Goal: Task Accomplishment & Management: Use online tool/utility

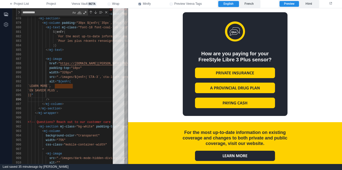
scroll to position [557, 0]
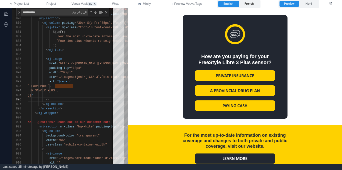
click at [252, 2] on label "French" at bounding box center [249, 4] width 21 height 6
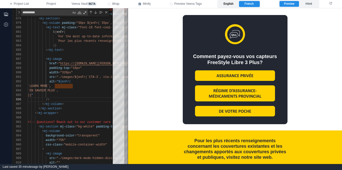
click at [234, 5] on label "English" at bounding box center [228, 4] width 21 height 6
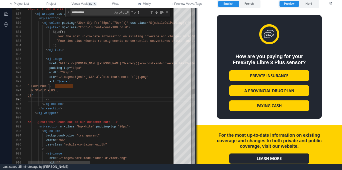
drag, startPoint x: 129, startPoint y: 44, endPoint x: 197, endPoint y: 43, distance: 68.5
click at [197, 43] on span at bounding box center [196, 86] width 3 height 156
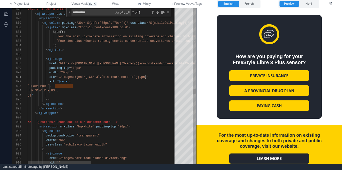
scroll to position [0, 118]
click at [146, 77] on span ""./images/${enFr(`CTA-3`,`cta-learn-more-fr`)}.png" at bounding box center [102, 77] width 90 height 4
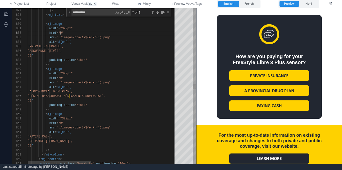
scroll to position [5, 34]
drag, startPoint x: 61, startPoint y: 33, endPoint x: 74, endPoint y: 29, distance: 13.1
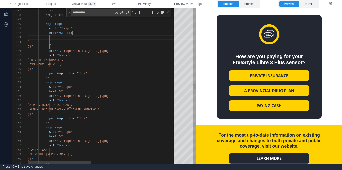
paste textarea "**********"
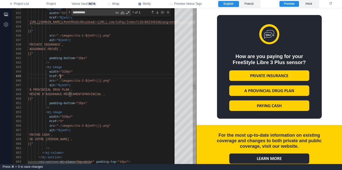
scroll to position [18, 34]
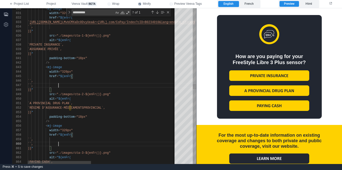
scroll to position [41, 31]
click at [55, 79] on div "864 863 862 858 856 857 855 854 853 852 851 850 849 845 844 843 842 841 840 839…" at bounding box center [104, 86] width 184 height 156
paste textarea "**********"
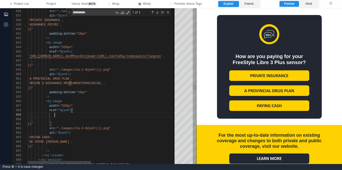
click at [33, 115] on span "``," at bounding box center [31, 115] width 6 height 4
paste textarea "**********"
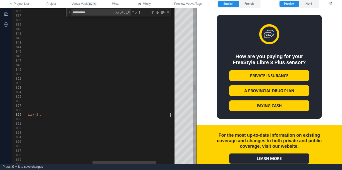
scroll to position [36, 296]
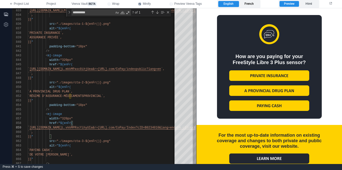
click at [249, 6] on label "French" at bounding box center [249, 4] width 21 height 6
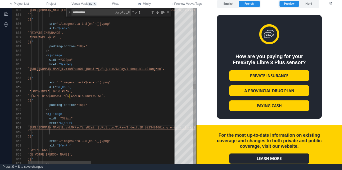
scroll to position [610, 0]
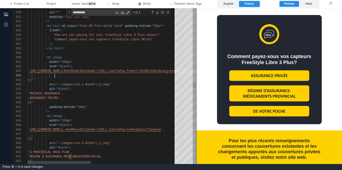
click at [55, 75] on div "854 853 852 851 850 849 845 844 843 842 841 840 839 838 837 836 835 846 848 847…" at bounding box center [104, 86] width 184 height 156
paste textarea "**********"
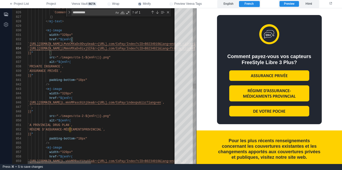
click at [33, 107] on span "``," at bounding box center [31, 107] width 6 height 4
paste textarea "**********"
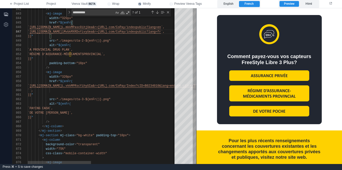
click at [33, 90] on span "``," at bounding box center [31, 91] width 6 height 4
paste textarea "**********"
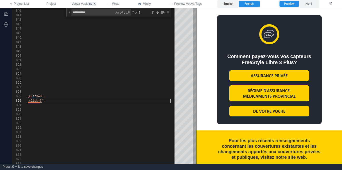
click at [232, 4] on label "English" at bounding box center [228, 4] width 21 height 6
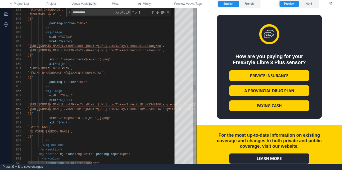
type textarea "**********"
click at [130, 86] on div "/>" at bounding box center [202, 86] width 349 height 5
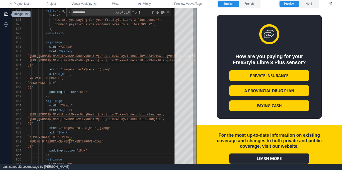
click at [5, 12] on icon "button" at bounding box center [6, 14] width 4 height 4
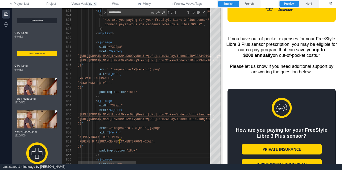
scroll to position [528, 0]
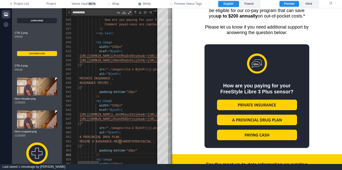
drag, startPoint x: 247, startPoint y: 49, endPoint x: 173, endPoint y: 64, distance: 75.5
click at [173, 65] on span at bounding box center [171, 86] width 3 height 156
drag, startPoint x: 249, startPoint y: 82, endPoint x: 233, endPoint y: 66, distance: 23.0
click at [234, 70] on td at bounding box center [257, 63] width 90 height 38
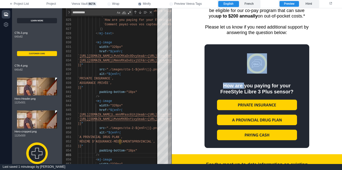
drag, startPoint x: 244, startPoint y: 88, endPoint x: 235, endPoint y: 81, distance: 11.3
click at [235, 81] on tbody "How are you paying for your FreeStyle Libre 3 Plus sensor?" at bounding box center [257, 92] width 90 height 96
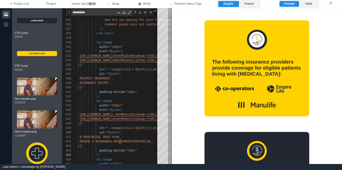
scroll to position [176, 0]
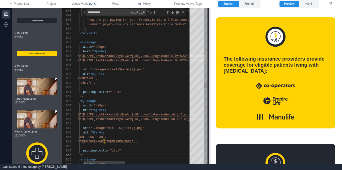
drag, startPoint x: 184, startPoint y: 93, endPoint x: 211, endPoint y: 92, distance: 27.0
click at [211, 92] on span at bounding box center [209, 86] width 3 height 156
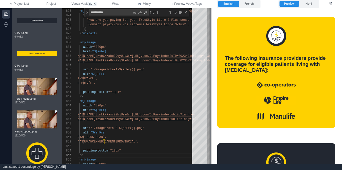
scroll to position [181, 0]
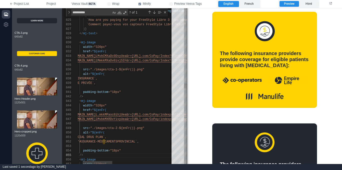
drag, startPoint x: 212, startPoint y: 92, endPoint x: 188, endPoint y: 96, distance: 24.6
click at [188, 96] on span at bounding box center [187, 86] width 3 height 156
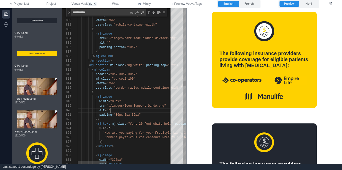
scroll to position [41, 33]
click at [148, 112] on div "alt = """ at bounding box center [232, 110] width 309 height 5
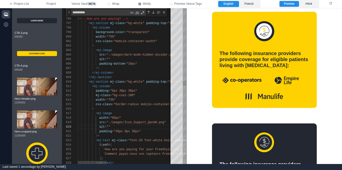
click at [140, 111] on div ">" at bounding box center [232, 109] width 309 height 5
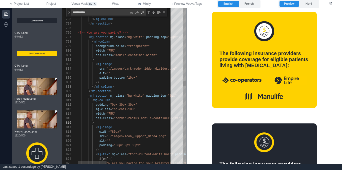
click at [143, 100] on div "< mj-column" at bounding box center [232, 100] width 309 height 5
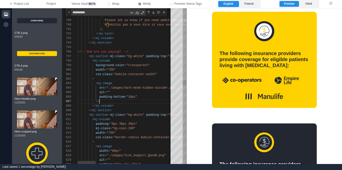
click at [151, 101] on div "/>" at bounding box center [329, 101] width 502 height 5
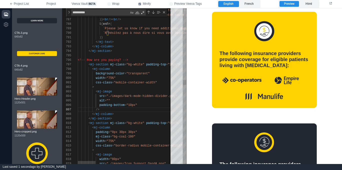
click at [150, 86] on div ">" at bounding box center [329, 87] width 502 height 5
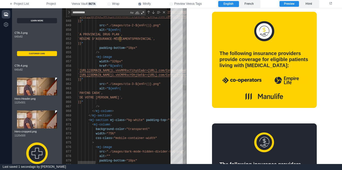
scroll to position [27, 22]
click at [140, 106] on div "/>" at bounding box center [329, 106] width 502 height 5
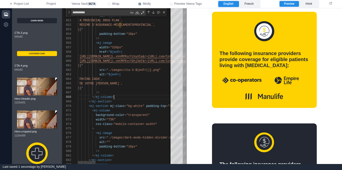
scroll to position [32, 36]
click at [136, 99] on div "</ mj-section >" at bounding box center [329, 101] width 502 height 5
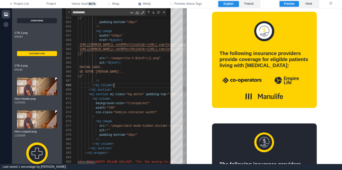
click at [141, 110] on div "width = "75%"" at bounding box center [329, 108] width 502 height 5
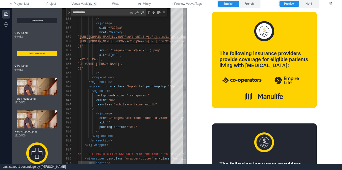
click at [135, 110] on div ">" at bounding box center [329, 109] width 502 height 5
click at [140, 101] on div "width = "75%"" at bounding box center [329, 100] width 502 height 5
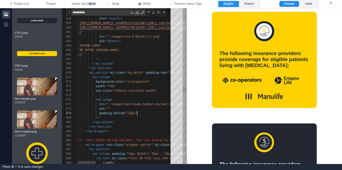
click at [149, 114] on div "padding-bottom = "10px"" at bounding box center [329, 113] width 502 height 5
click at [150, 108] on div "alt = """ at bounding box center [329, 109] width 502 height 5
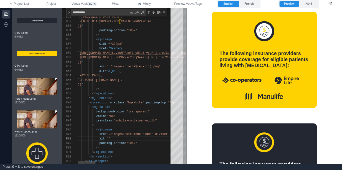
click at [137, 124] on div ">" at bounding box center [329, 125] width 502 height 5
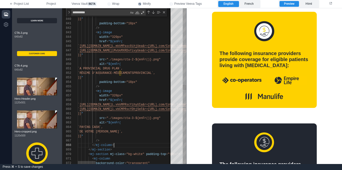
click at [136, 145] on div "</ mj-column >" at bounding box center [329, 145] width 502 height 5
click at [138, 142] on div "/>" at bounding box center [329, 140] width 502 height 5
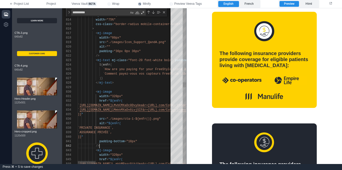
click at [143, 147] on div "/>" at bounding box center [329, 146] width 502 height 5
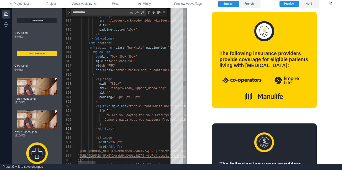
scroll to position [32, 36]
click at [132, 130] on div "</ mj-text >" at bounding box center [329, 129] width 502 height 5
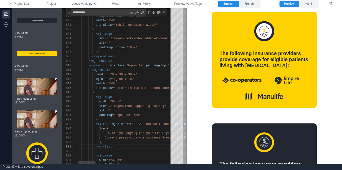
click at [132, 120] on div "/>" at bounding box center [329, 119] width 502 height 5
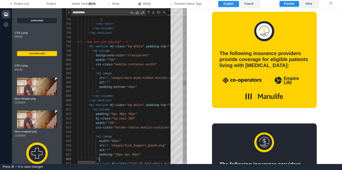
click at [115, 132] on div ">" at bounding box center [329, 132] width 502 height 5
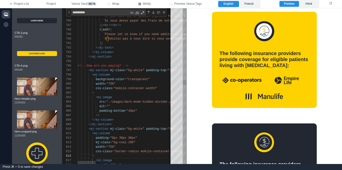
type textarea "**********"
drag, startPoint x: 131, startPoint y: 122, endPoint x: 129, endPoint y: 124, distance: 3.0
click at [131, 122] on div "</ mj-section >" at bounding box center [329, 124] width 502 height 5
click at [129, 124] on div "</ mj-section >" at bounding box center [329, 124] width 502 height 5
click at [131, 120] on div "</ mj-column >" at bounding box center [329, 120] width 502 height 5
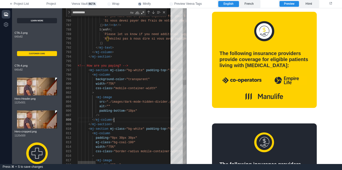
scroll to position [32, 36]
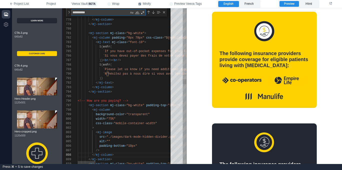
type textarea "*"
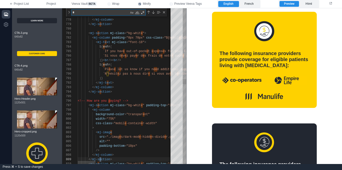
type textarea "**********"
type textarea "**"
type textarea "**********"
type textarea "***"
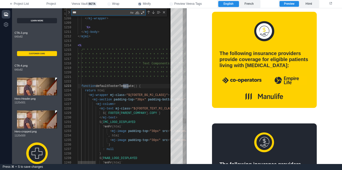
type textarea "**********"
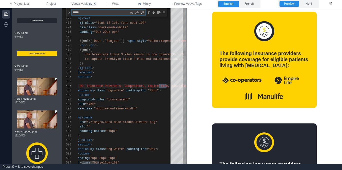
type textarea "******"
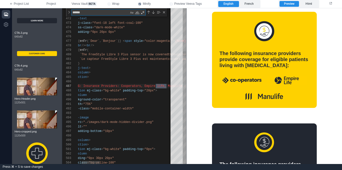
type textarea "**********"
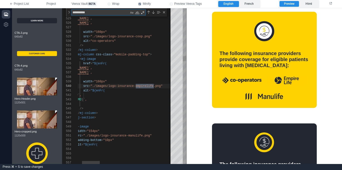
type textarea "**********"
click at [155, 83] on div "width = "160px"" at bounding box center [306, 81] width 502 height 5
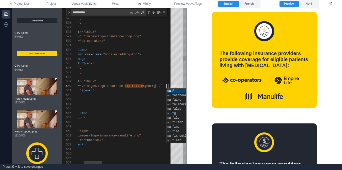
scroll to position [41, 125]
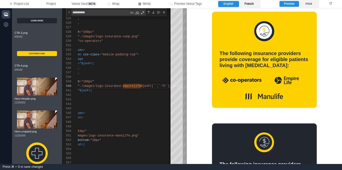
click at [253, 4] on label "French" at bounding box center [249, 4] width 21 height 6
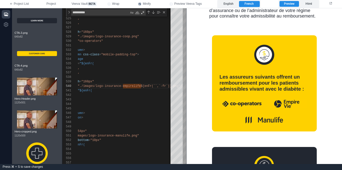
scroll to position [204, 0]
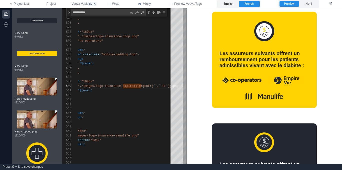
click at [230, 4] on label "English" at bounding box center [228, 4] width 21 height 6
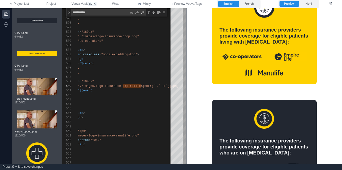
scroll to position [181, 0]
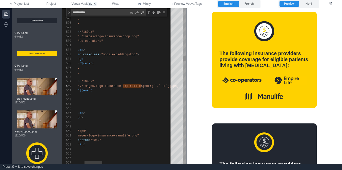
click at [146, 93] on div "`Empire Life®`," at bounding box center [293, 95] width 502 height 5
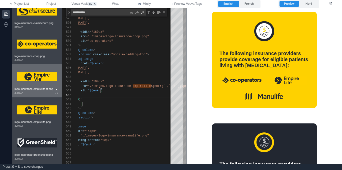
scroll to position [1027, 0]
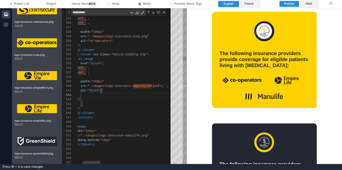
click at [138, 97] on div "`Empire Life®`," at bounding box center [303, 95] width 502 height 5
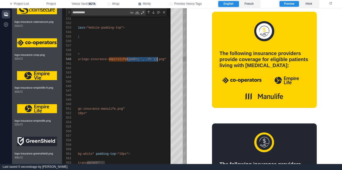
scroll to position [41, 130]
drag, startPoint x: 143, startPoint y: 59, endPoint x: 158, endPoint y: 59, distance: 15.3
click at [116, 109] on div "529 530 531 532 533 534 535 536 537 538 539 540 541 542 543 544 545 546 547 548…" at bounding box center [124, 86] width 124 height 156
paste textarea "**********"
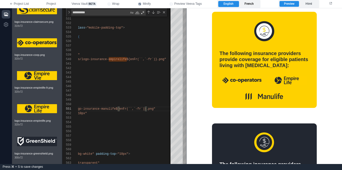
click at [253, 3] on label "French" at bounding box center [249, 4] width 21 height 6
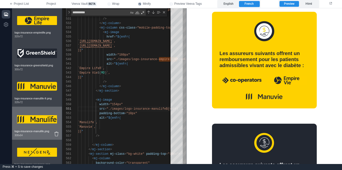
scroll to position [1115, 0]
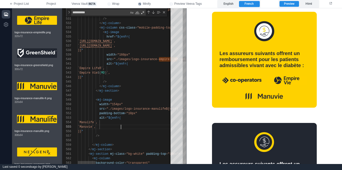
click at [140, 127] on div "`Manuvie`," at bounding box center [329, 127] width 502 height 5
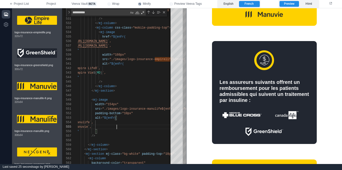
scroll to position [286, 0]
click at [124, 128] on div "`Manuvie`," at bounding box center [325, 127] width 502 height 5
click at [127, 121] on div "`Manulife`," at bounding box center [325, 122] width 502 height 5
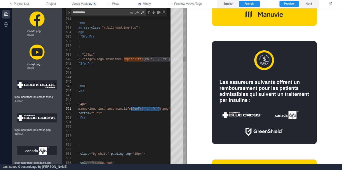
scroll to position [0, 119]
drag, startPoint x: 131, startPoint y: 109, endPoint x: 154, endPoint y: 106, distance: 22.5
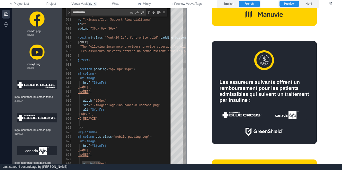
drag, startPoint x: 152, startPoint y: 105, endPoint x: 151, endPoint y: 109, distance: 3.6
click at [152, 106] on div "595 596 597 598 599 600 601 602 603 604 605 606 607 608 609 610 611 612 613 614…" at bounding box center [124, 86] width 124 height 156
paste textarea "**********"
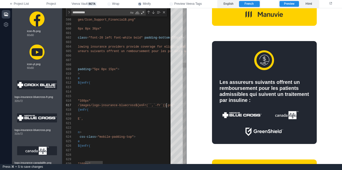
scroll to position [27, 128]
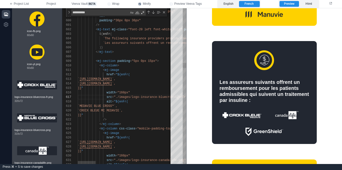
click at [134, 120] on div "/>" at bounding box center [329, 119] width 502 height 5
click at [227, 6] on label "English" at bounding box center [228, 4] width 21 height 6
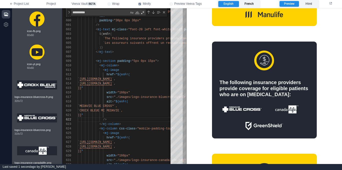
click at [247, 5] on label "French" at bounding box center [249, 4] width 21 height 6
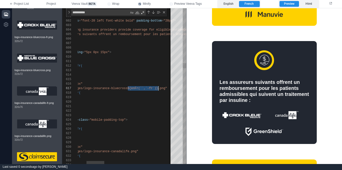
scroll to position [27, 128]
drag, startPoint x: 128, startPoint y: 88, endPoint x: 154, endPoint y: 90, distance: 26.2
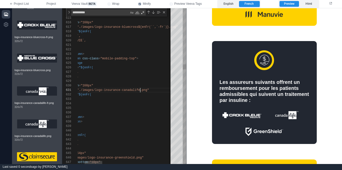
click at [140, 90] on div "613 614 615 616 617 618 619 620 621 622 623 624 625 626 627 628 629 630 631 632…" at bounding box center [124, 86] width 124 height 156
paste textarea "**********"
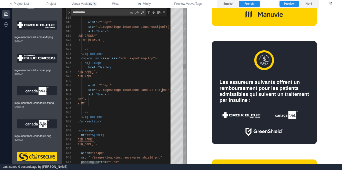
scroll to position [23, 29]
click at [125, 115] on div "</ mj-column >" at bounding box center [311, 117] width 502 height 5
click at [223, 4] on label "English" at bounding box center [228, 4] width 21 height 6
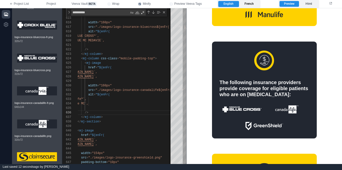
click at [249, 4] on label "French" at bounding box center [249, 4] width 21 height 6
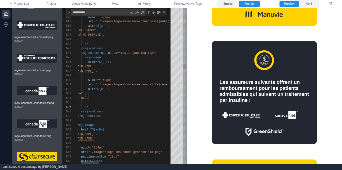
scroll to position [27, 43]
click at [119, 110] on div "</ mj-column >" at bounding box center [311, 111] width 502 height 5
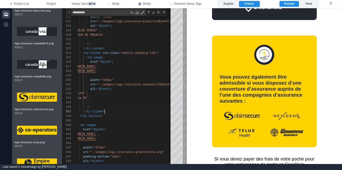
scroll to position [421, 0]
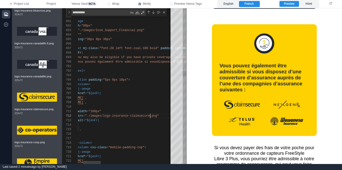
click at [151, 115] on span ""./images/logo-insurance-claimsecure.png"" at bounding box center [122, 116] width 74 height 4
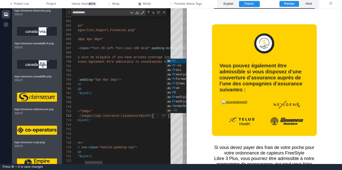
scroll to position [18, 65]
click at [138, 128] on div "`sécureindemnité`," at bounding box center [291, 129] width 502 height 5
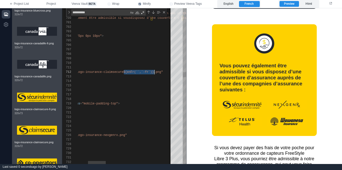
scroll to position [5, 132]
drag, startPoint x: 124, startPoint y: 72, endPoint x: 154, endPoint y: 70, distance: 30.3
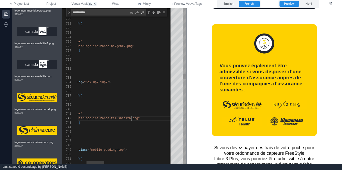
paste textarea "**********"
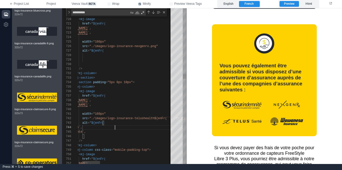
drag, startPoint x: 124, startPoint y: 128, endPoint x: 130, endPoint y: 128, distance: 6.5
click at [124, 128] on div "`Telus® Health`," at bounding box center [305, 127] width 502 height 5
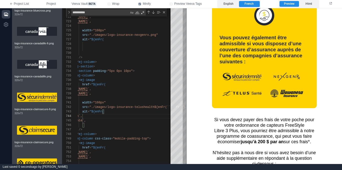
scroll to position [477, 0]
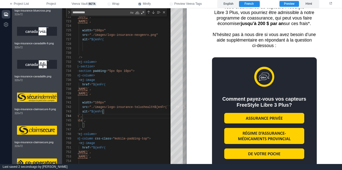
click at [238, 97] on div "Comment payez‑vous vos capteurs FreeStyle Libre 3 Plus?" at bounding box center [265, 102] width 90 height 12
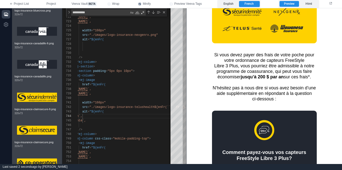
scroll to position [516, 0]
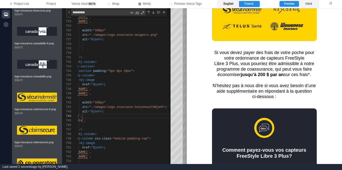
click at [228, 3] on label "English" at bounding box center [228, 4] width 21 height 6
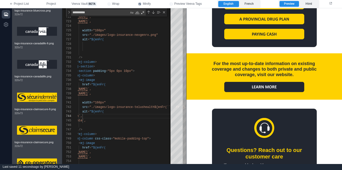
scroll to position [629, 0]
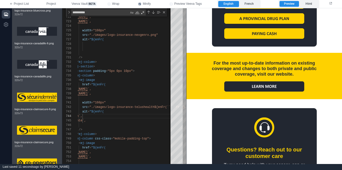
click at [270, 85] on img at bounding box center [264, 86] width 80 height 10
drag, startPoint x: 248, startPoint y: 5, endPoint x: 251, endPoint y: 7, distance: 3.2
click at [248, 5] on label "French" at bounding box center [249, 4] width 21 height 6
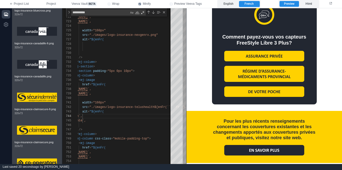
scroll to position [682, 0]
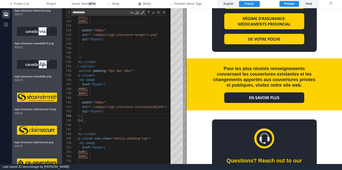
click at [266, 99] on img at bounding box center [264, 97] width 80 height 11
click at [235, 5] on label "English" at bounding box center [228, 4] width 21 height 6
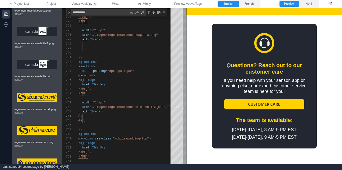
scroll to position [714, 0]
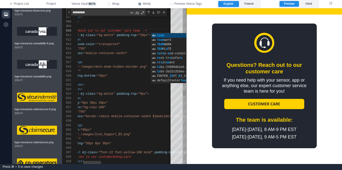
scroll to position [9, 34]
click at [133, 88] on div "</ mj-section >" at bounding box center [299, 89] width 502 height 5
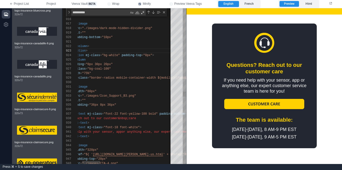
click at [164, 119] on div "Questions? Reach out to our customer&n bsp;care" at bounding box center [304, 118] width 502 height 5
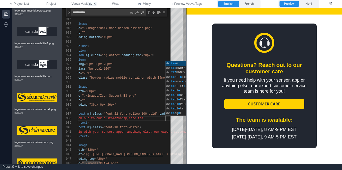
scroll to position [32, 114]
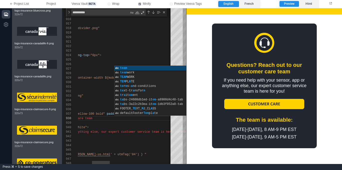
click at [141, 128] on div "< mj-text mj-class = "font-18 font-white" >" at bounding box center [252, 127] width 502 height 5
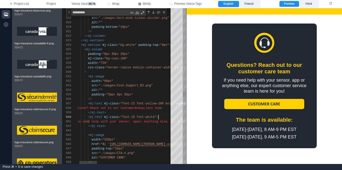
click at [128, 108] on span "Questions? Reach out to our customer&n" at bounding box center [104, 108] width 69 height 4
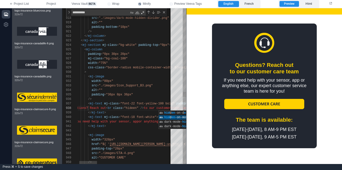
scroll to position [32, 107]
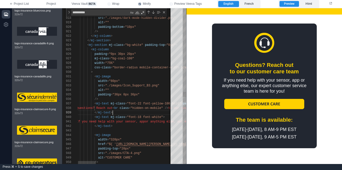
click at [127, 113] on div "</ mj-text >" at bounding box center [328, 112] width 502 height 5
click at [127, 109] on div "916 917 918 919 920 921 922 923 924 925 926 927 928 929 930 931 932 933 934 935…" at bounding box center [124, 86] width 124 height 156
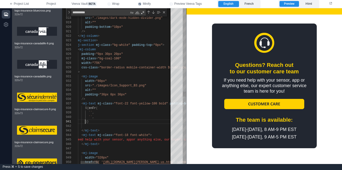
scroll to position [0, 22]
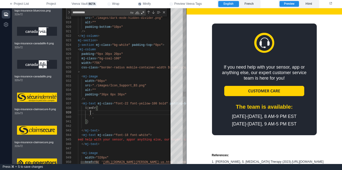
paste textarea "**********"
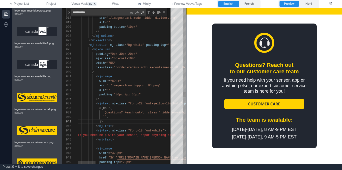
scroll to position [0, 25]
click at [121, 116] on div "`` ," at bounding box center [329, 117] width 502 height 5
click at [109, 90] on div "916 917 918 919 920 921 922 923 924 925 926 927 928 929 930 931 932 933 934 935…" at bounding box center [124, 86] width 124 height 156
paste textarea "**********"
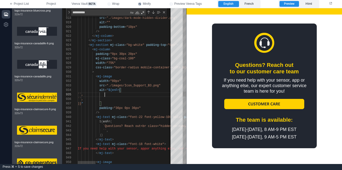
paste textarea "**********"
click at [144, 113] on div "/>" at bounding box center [329, 112] width 502 height 5
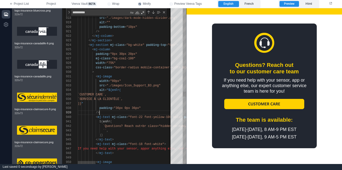
scroll to position [36, 22]
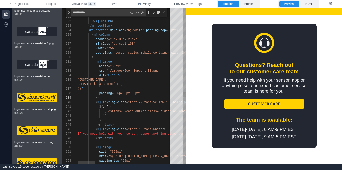
click at [121, 115] on div "`` ," at bounding box center [329, 116] width 502 height 5
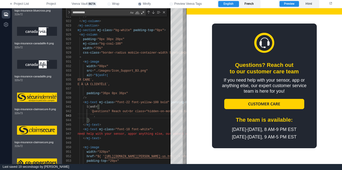
click at [252, 4] on label "French" at bounding box center [249, 4] width 21 height 6
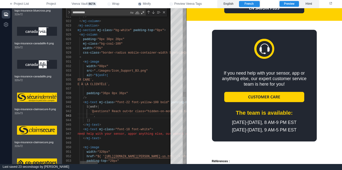
scroll to position [9, 27]
click at [92, 115] on div "919 920 921 922 923 924 925 926 927 928 929 930 931 932 933 934 938 939 940 945…" at bounding box center [124, 86] width 124 height 156
paste textarea "**********"
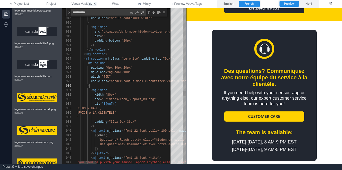
scroll to position [41, 16]
click at [124, 87] on div ">" at bounding box center [324, 86] width 502 height 5
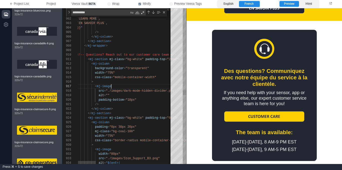
scroll to position [27, 34]
click at [127, 87] on div "< mj-image" at bounding box center [328, 86] width 502 height 5
drag, startPoint x: 115, startPoint y: 78, endPoint x: 154, endPoint y: 76, distance: 39.8
type textarea "**********"
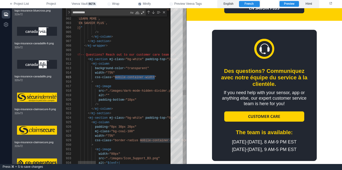
type textarea "**********"
click at [148, 11] on div "Previous Match (⇧Enter)" at bounding box center [149, 12] width 4 height 4
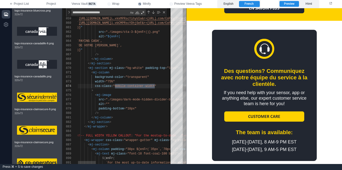
scroll to position [32, 33]
click at [121, 105] on div "alt = """ at bounding box center [328, 104] width 502 height 5
drag, startPoint x: 73, startPoint y: 13, endPoint x: 98, endPoint y: 8, distance: 25.0
click at [73, 13] on textarea "**********" at bounding box center [101, 13] width 58 height 6
type textarea "**********"
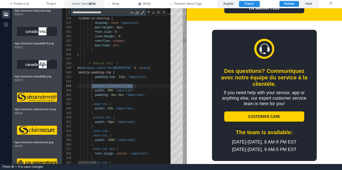
scroll to position [45, 56]
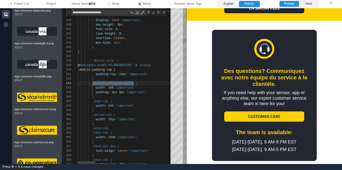
click at [148, 12] on div "Previous Match (⇧Enter)" at bounding box center [149, 12] width 4 height 4
click at [164, 13] on div "Close (Escape)" at bounding box center [164, 12] width 4 height 4
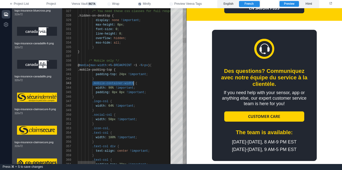
scroll to position [9, 56]
click at [129, 98] on div "}" at bounding box center [329, 97] width 502 height 5
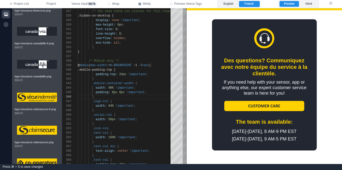
scroll to position [783, 0]
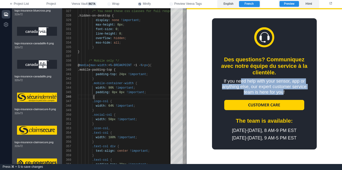
drag, startPoint x: 246, startPoint y: 80, endPoint x: 283, endPoint y: 92, distance: 38.5
click at [283, 92] on div "If you need help with your sensor, app or anything else, our expert customer se…" at bounding box center [265, 86] width 90 height 17
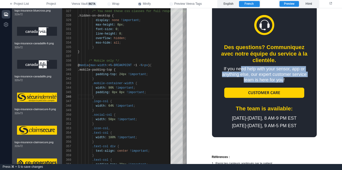
scroll to position [795, 0]
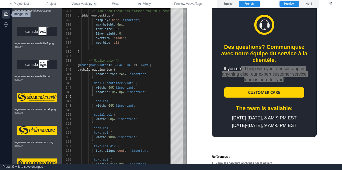
click at [4, 14] on icon "button" at bounding box center [6, 14] width 4 height 4
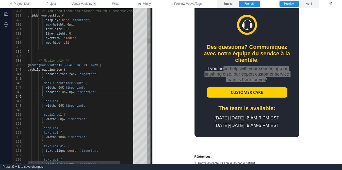
drag, startPoint x: 136, startPoint y: 87, endPoint x: 152, endPoint y: 87, distance: 16.3
click at [152, 87] on span at bounding box center [151, 86] width 3 height 156
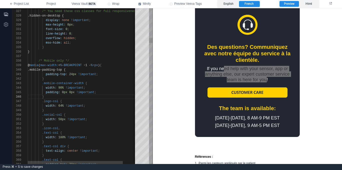
scroll to position [18, 69]
click at [116, 93] on div "padding: 0px 0px !important ;" at bounding box center [90, 92] width 125 height 5
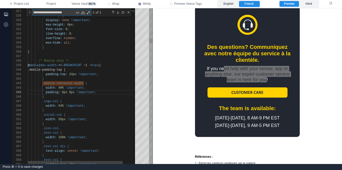
type textarea "*"
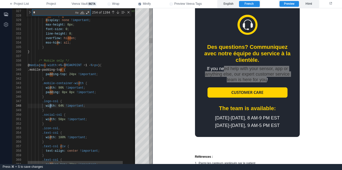
type textarea "**********"
type textarea "**"
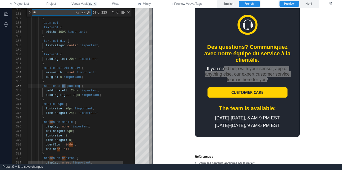
type textarea "**********"
type textarea "***"
type textarea "**********"
type textarea "***"
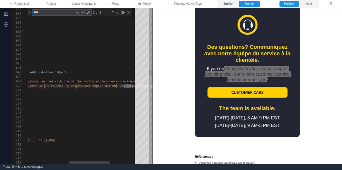
type textarea "**********"
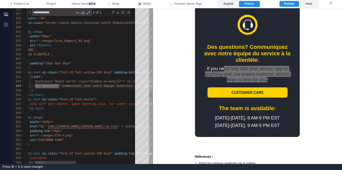
scroll to position [45, 51]
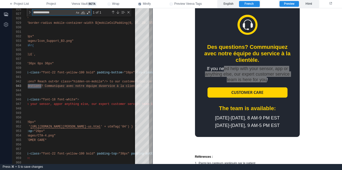
type textarea "**********"
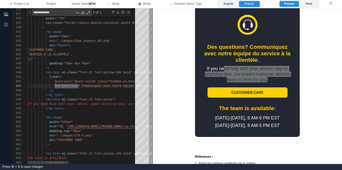
click at [80, 111] on div at bounding box center [172, 113] width 289 height 5
click at [81, 94] on div "</ mj-text >" at bounding box center [172, 95] width 289 height 5
click at [92, 71] on div "926 927 928 929 930 931 932 933 934 935 936 937 938 939 940 941 942 943 944 945…" at bounding box center [82, 86] width 140 height 156
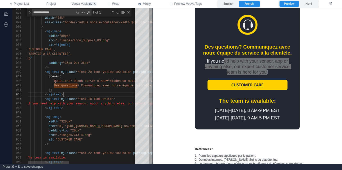
click at [108, 96] on div "</ mj-text >" at bounding box center [171, 94] width 289 height 5
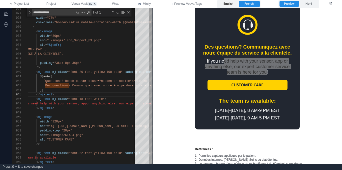
click at [227, 4] on label "English" at bounding box center [228, 4] width 21 height 6
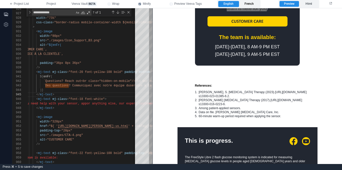
scroll to position [732, 0]
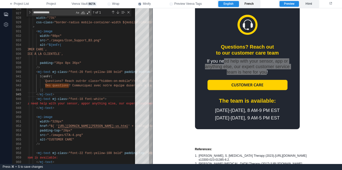
click at [252, 4] on label "French" at bounding box center [249, 4] width 21 height 6
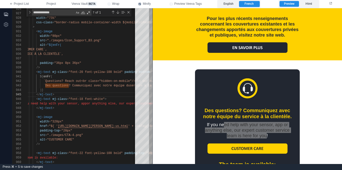
scroll to position [795, 0]
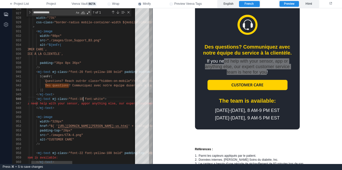
click at [84, 100] on span ""font-18 font-white"" at bounding box center [87, 99] width 36 height 4
click at [88, 95] on div "</ mj-text >" at bounding box center [162, 94] width 289 height 5
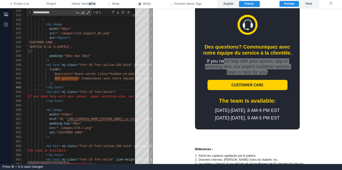
click at [82, 101] on div "</ mj-text >" at bounding box center [172, 101] width 289 height 5
click at [121, 92] on div "< mj-text mj-class = "font-18 font-white" >" at bounding box center [172, 92] width 289 height 5
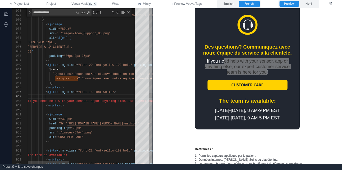
click at [99, 83] on div ")}" at bounding box center [172, 83] width 289 height 5
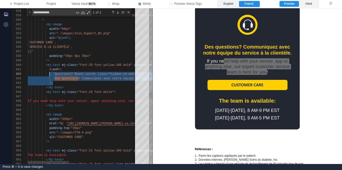
scroll to position [0, 22]
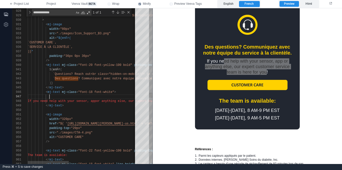
paste textarea "**********"
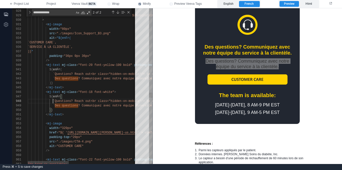
scroll to position [32, 27]
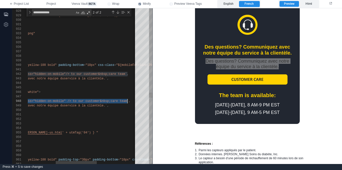
paste textarea "**********"
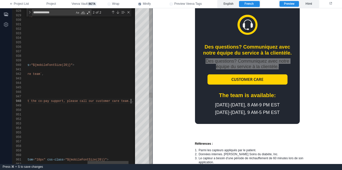
scroll to position [32, 264]
click at [233, 4] on label "English" at bounding box center [228, 4] width 21 height 6
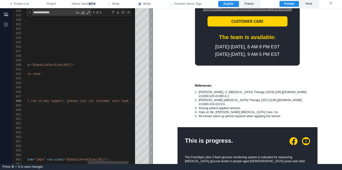
scroll to position [732, 0]
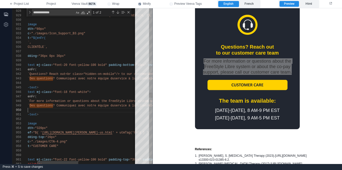
click at [79, 108] on div ")}" at bounding box center [147, 110] width 289 height 5
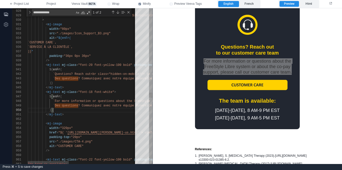
click at [94, 91] on span ""font-18 font-white"" at bounding box center [96, 92] width 36 height 4
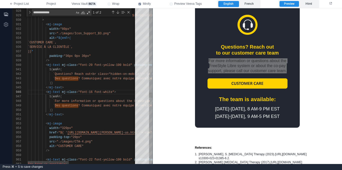
click at [94, 108] on div ")}" at bounding box center [172, 110] width 289 height 5
click at [55, 105] on div "927 928 929 930 931 932 933 934 935 936 937 938 939 940 941 942 943 944 945 946…" at bounding box center [82, 86] width 140 height 156
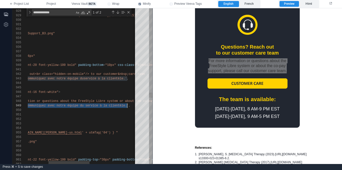
paste textarea "**********"
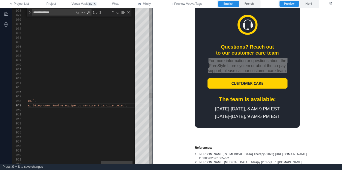
scroll to position [27, 361]
click at [248, 3] on label "French" at bounding box center [249, 4] width 21 height 6
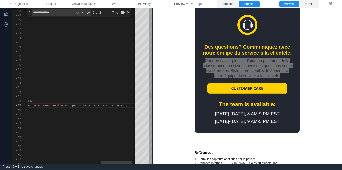
click at [76, 105] on span "notre équipe du service à la clientèle.`" at bounding box center [90, 106] width 72 height 4
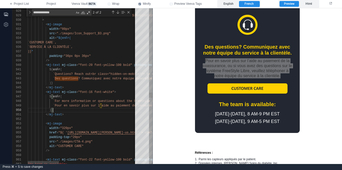
click at [76, 111] on div ")}" at bounding box center [217, 110] width 378 height 5
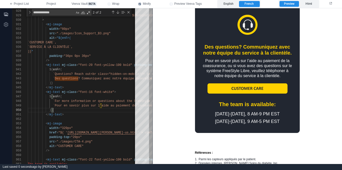
click at [186, 89] on td "Des questions? Communiquez avec notre équipe du service à la clientèle. Pour en…" at bounding box center [248, 68] width 140 height 127
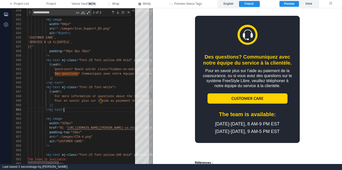
scroll to position [0, 36]
click at [77, 111] on div "</ mj-text >" at bounding box center [217, 110] width 378 height 5
click at [230, 5] on label "English" at bounding box center [228, 4] width 21 height 6
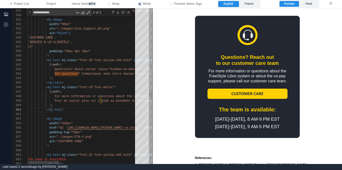
scroll to position [32, 25]
drag, startPoint x: 90, startPoint y: 103, endPoint x: 87, endPoint y: 107, distance: 5.0
click at [90, 103] on div ")}" at bounding box center [217, 105] width 378 height 5
click at [83, 110] on div "</ mj-text >" at bounding box center [217, 110] width 378 height 5
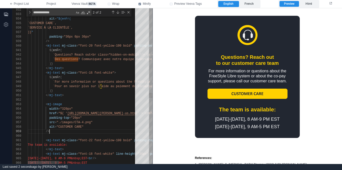
click at [92, 129] on div "/>" at bounding box center [217, 131] width 378 height 5
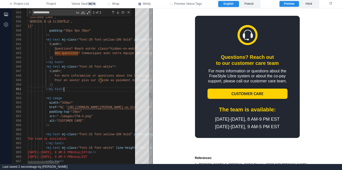
click at [69, 90] on div "</ mj-text >" at bounding box center [217, 89] width 378 height 5
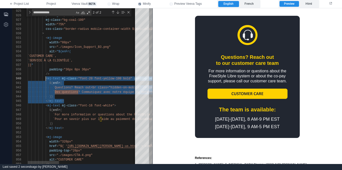
scroll to position [41, 18]
drag, startPoint x: 68, startPoint y: 101, endPoint x: 46, endPoint y: 80, distance: 30.8
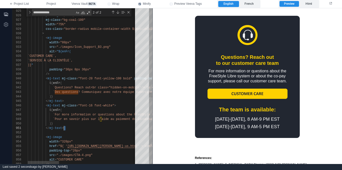
click at [72, 128] on div "</ mj-text >" at bounding box center [217, 128] width 378 height 5
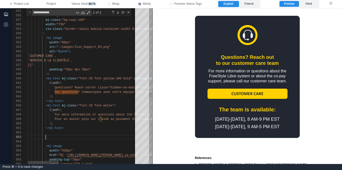
paste textarea "**********"
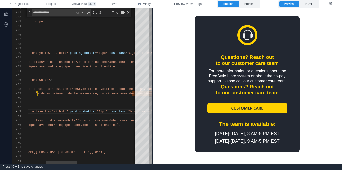
click at [92, 112] on span "padding-bottom" at bounding box center [82, 112] width 25 height 4
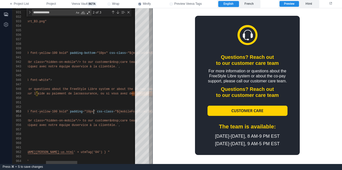
click at [94, 111] on span ""10px"" at bounding box center [90, 112] width 11 height 4
click at [88, 111] on span ""10px 0px"" at bounding box center [94, 112] width 18 height 4
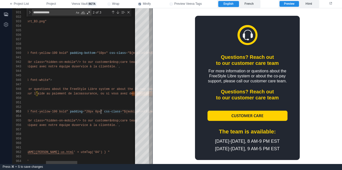
click at [101, 111] on span ""20px 0px"" at bounding box center [94, 112] width 18 height 4
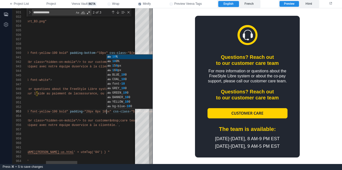
scroll to position [9, 143]
click at [79, 125] on span "service à la clientèle.`" at bounding box center [96, 125] width 43 height 4
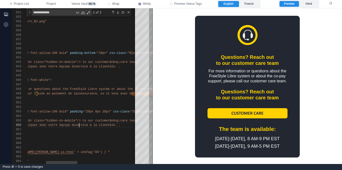
scroll to position [23, 116]
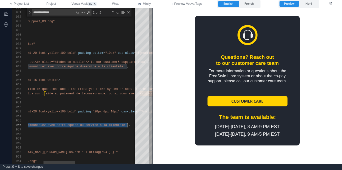
scroll to position [23, 27]
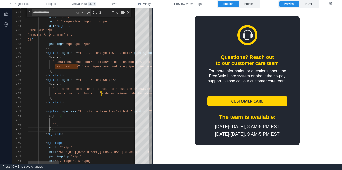
click at [92, 129] on div ")}" at bounding box center [217, 129] width 378 height 5
click at [86, 131] on div ")}" at bounding box center [217, 129] width 378 height 5
click at [81, 134] on div "</ mj-text >" at bounding box center [217, 134] width 378 height 5
click at [85, 126] on div "`` ," at bounding box center [217, 125] width 378 height 5
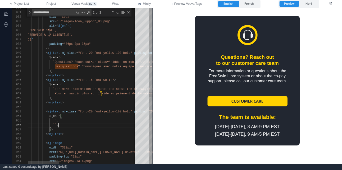
click at [86, 120] on div "`` ," at bounding box center [217, 120] width 378 height 5
click at [81, 127] on div "`` ," at bounding box center [217, 125] width 378 height 5
drag, startPoint x: 55, startPoint y: 120, endPoint x: 59, endPoint y: 120, distance: 4.5
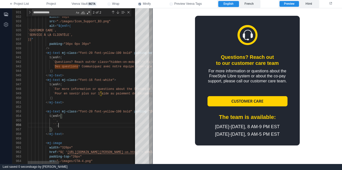
click at [55, 120] on span "``" at bounding box center [55, 121] width 4 height 4
paste textarea "**********"
click at [72, 125] on div "`` ," at bounding box center [217, 125] width 378 height 5
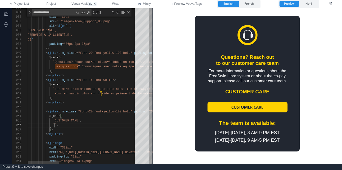
drag, startPoint x: 54, startPoint y: 124, endPoint x: 60, endPoint y: 128, distance: 6.9
click at [54, 125] on span "``" at bounding box center [55, 125] width 4 height 4
paste textarea "**********"
click at [86, 132] on div "</ mj-text >" at bounding box center [217, 134] width 378 height 5
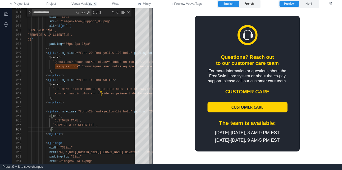
click at [250, 5] on label "French" at bounding box center [249, 4] width 21 height 6
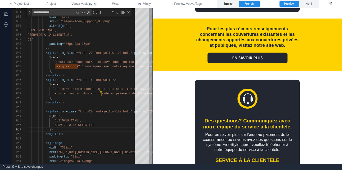
scroll to position [785, 0]
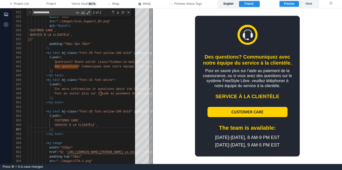
click at [226, 3] on label "English" at bounding box center [228, 4] width 21 height 6
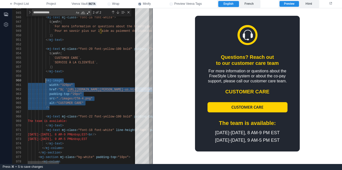
scroll to position [41, 18]
drag, startPoint x: 54, startPoint y: 108, endPoint x: 46, endPoint y: 82, distance: 27.1
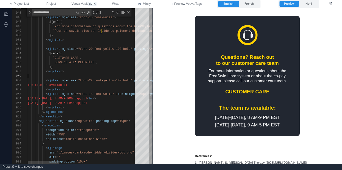
scroll to position [36, 0]
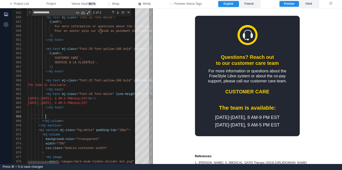
paste textarea "**********"
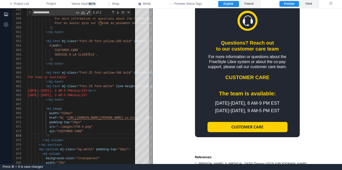
scroll to position [737, 0]
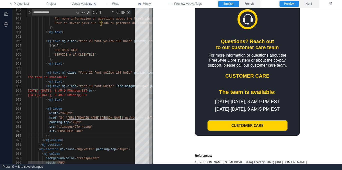
click at [128, 11] on div "Close (Escape)" at bounding box center [129, 12] width 4 height 4
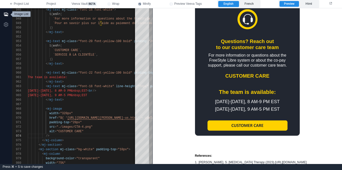
click at [4, 14] on icon "button" at bounding box center [6, 14] width 5 height 5
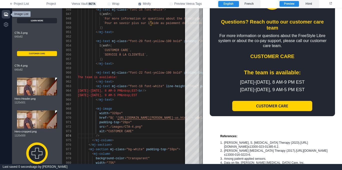
scroll to position [830, 0]
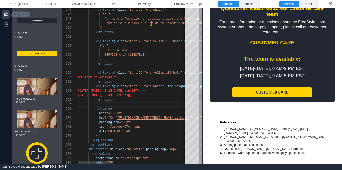
click at [154, 103] on div at bounding box center [267, 104] width 378 height 5
click at [134, 126] on span ""./images/CTA-4.png"" at bounding box center [125, 127] width 36 height 4
click at [131, 127] on span ""./images/CTA-4.png"" at bounding box center [125, 127] width 36 height 4
click at [127, 127] on span ""./images/CTA-4.png"" at bounding box center [125, 127] width 36 height 4
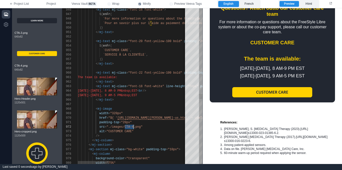
drag, startPoint x: 125, startPoint y: 127, endPoint x: 135, endPoint y: 126, distance: 9.8
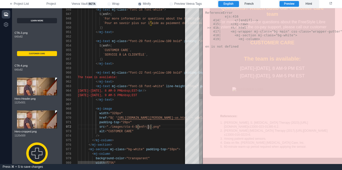
scroll to position [5, 71]
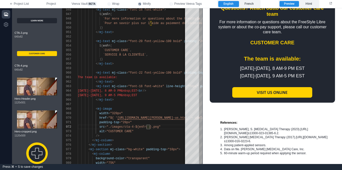
drag, startPoint x: 251, startPoint y: 5, endPoint x: 237, endPoint y: 5, distance: 13.8
click at [251, 5] on label "French" at bounding box center [249, 4] width 21 height 6
click at [224, 4] on label "English" at bounding box center [228, 4] width 21 height 6
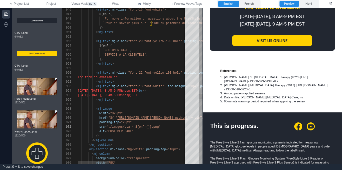
scroll to position [830, 0]
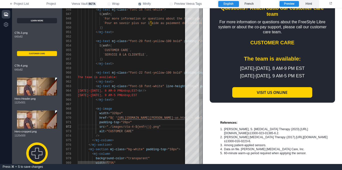
click at [138, 131] on div "alt = "CUSTOMER CARE"" at bounding box center [267, 131] width 378 height 5
drag, startPoint x: 131, startPoint y: 131, endPoint x: 109, endPoint y: 131, distance: 22.8
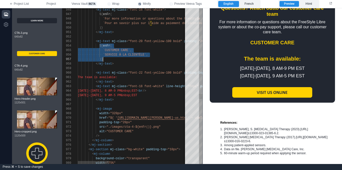
drag, startPoint x: 99, startPoint y: 45, endPoint x: 105, endPoint y: 57, distance: 13.2
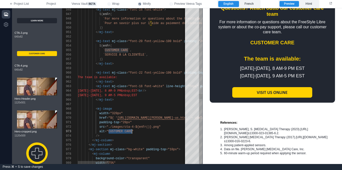
drag, startPoint x: 110, startPoint y: 131, endPoint x: 131, endPoint y: 130, distance: 21.8
paste textarea "**********"
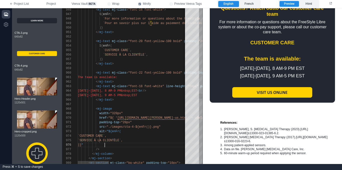
scroll to position [23, 27]
click at [114, 143] on div ")} "" at bounding box center [267, 145] width 378 height 5
drag, startPoint x: 105, startPoint y: 140, endPoint x: 145, endPoint y: 141, distance: 39.8
paste textarea "*"
click at [108, 146] on div ")} "" at bounding box center [267, 145] width 378 height 5
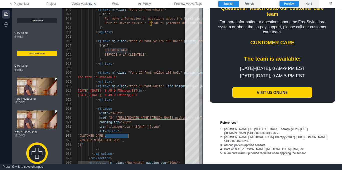
drag, startPoint x: 104, startPoint y: 135, endPoint x: 129, endPoint y: 135, distance: 24.8
paste textarea "***"
click at [142, 135] on div "`VISIT US ONLINE `," at bounding box center [267, 136] width 378 height 5
click at [147, 130] on div "alt = "${enFr(" at bounding box center [267, 131] width 378 height 5
click at [112, 135] on span "`VISIT US ONLINE `," at bounding box center [95, 136] width 34 height 4
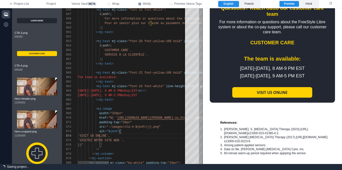
scroll to position [9, 43]
click at [141, 129] on div "alt = "${enFr(" at bounding box center [267, 131] width 378 height 5
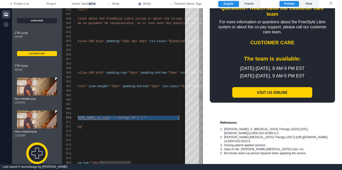
drag, startPoint x: 111, startPoint y: 117, endPoint x: 182, endPoint y: 119, distance: 70.5
paste textarea "Editor content;Press Alt+F1 for Accessibility Options."
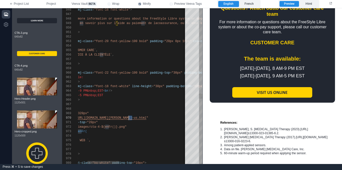
scroll to position [41, 85]
drag, startPoint x: 132, startPoint y: 118, endPoint x: 129, endPoint y: 117, distance: 3.3
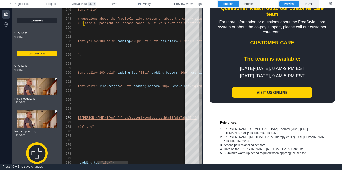
scroll to position [41, 172]
click at [271, 92] on img at bounding box center [272, 92] width 80 height 11
click at [250, 5] on label "French" at bounding box center [249, 4] width 21 height 6
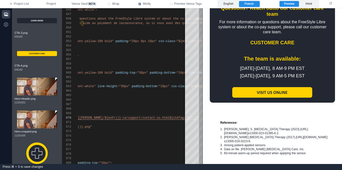
scroll to position [882, 0]
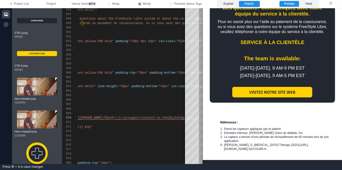
click at [281, 93] on img at bounding box center [272, 92] width 80 height 11
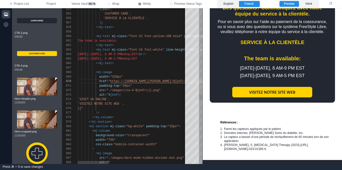
scroll to position [0, 54]
click at [137, 86] on div "padding-top = "20px"" at bounding box center [267, 86] width 378 height 5
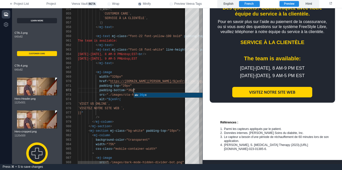
scroll to position [5, 58]
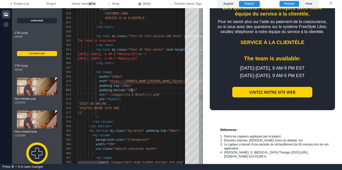
scroll to position [32, 22]
click at [122, 115] on div "/>" at bounding box center [267, 117] width 378 height 5
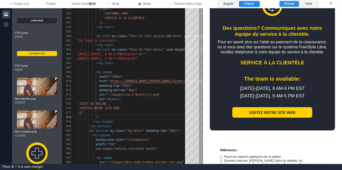
scroll to position [862, 0]
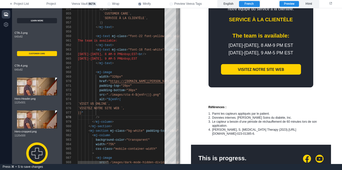
drag, startPoint x: 203, startPoint y: 110, endPoint x: 180, endPoint y: 106, distance: 23.4
click at [180, 106] on span at bounding box center [179, 86] width 3 height 156
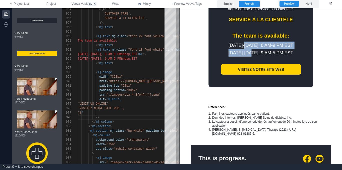
drag, startPoint x: 246, startPoint y: 47, endPoint x: 246, endPoint y: 53, distance: 6.3
click at [246, 53] on div "[DATE]‑[DATE], 8 AM‑9 PM EST [DATE]‑[DATE], 9 AM‑5 PM EST" at bounding box center [261, 48] width 90 height 15
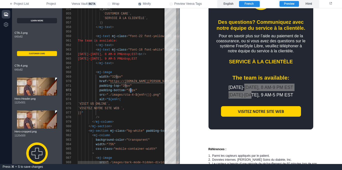
scroll to position [5, 51]
drag, startPoint x: 132, startPoint y: 90, endPoint x: 129, endPoint y: 90, distance: 3.0
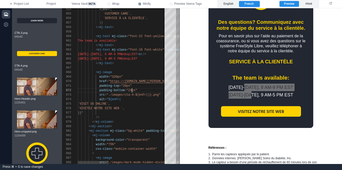
scroll to position [27, 27]
click at [136, 115] on div "/>" at bounding box center [203, 117] width 251 height 5
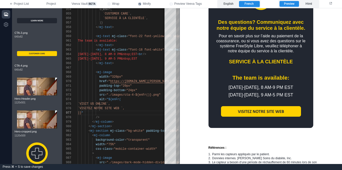
click at [261, 92] on div "[DATE]‑[DATE], 8 AM‑9 PM EST [DATE]‑[DATE], 9 AM‑5 PM EST" at bounding box center [261, 90] width 90 height 15
click at [231, 6] on label "English" at bounding box center [228, 4] width 21 height 6
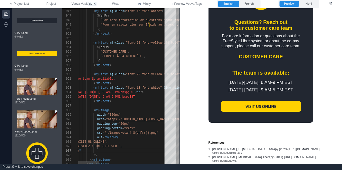
drag, startPoint x: 132, startPoint y: 87, endPoint x: 139, endPoint y: 88, distance: 7.8
click at [132, 87] on div "954 955 956 957 958 959 960 961 962 963 964 965 966 979 980 967 968 969 970 971…" at bounding box center [120, 86] width 117 height 156
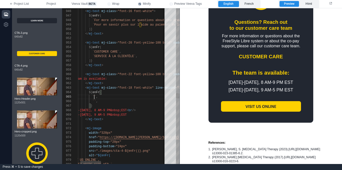
paste textarea "**********"
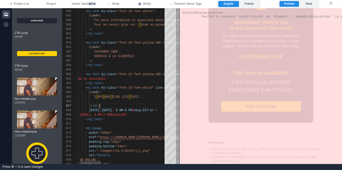
scroll to position [27, 34]
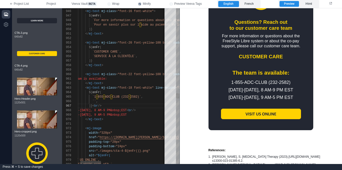
click at [88, 92] on span at bounding box center [78, 93] width 22 height 4
click at [94, 101] on div "954 955 956 957 958 959 960 961 962 963 968 969 970 971 972 973 974 975 977 978…" at bounding box center [120, 86] width 117 height 156
paste textarea "**********"
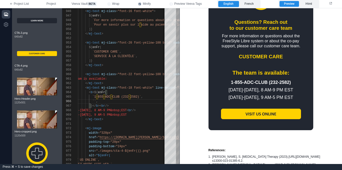
scroll to position [23, 72]
click at [250, 3] on label "French" at bounding box center [249, 4] width 21 height 6
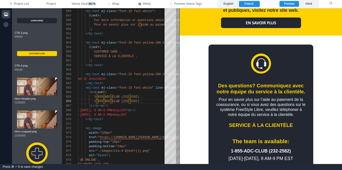
scroll to position [820, 0]
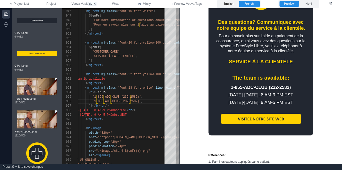
click at [235, 4] on label "English" at bounding box center [228, 4] width 21 height 6
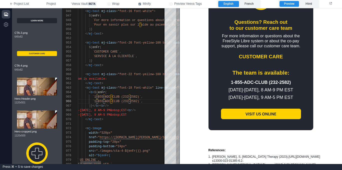
click at [128, 105] on div ")}</ b >< br />" at bounding box center [254, 106] width 374 height 5
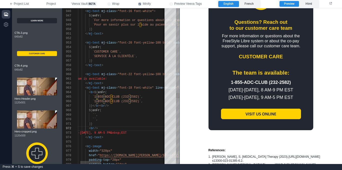
scroll to position [0, 22]
paste textarea "**********"
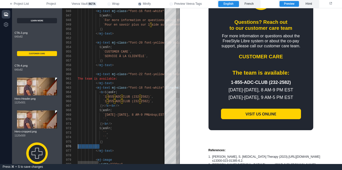
scroll to position [23, 0]
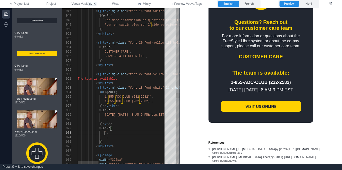
paste textarea "**********"
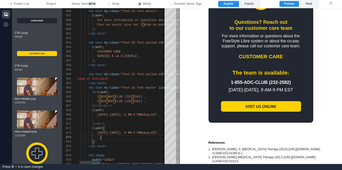
scroll to position [14, 31]
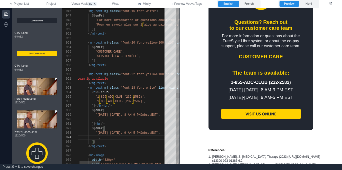
click at [134, 100] on span "`1‑855‑ADC‑CLUB (232‑2582)`" at bounding box center [120, 102] width 49 height 4
click at [102, 116] on span "`[DATE]-[DATE], 8 AM-9 PM&nbsp;EST`" at bounding box center [127, 115] width 63 height 4
paste textarea "**********"
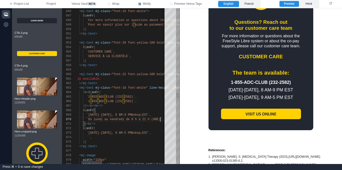
click at [102, 127] on div "${ enFr (" at bounding box center [248, 128] width 374 height 5
click at [88, 136] on div "954 955 956 957 958 959 960 961 962 963 976 977 978 979 953 952 951 950 949 948…" at bounding box center [120, 86] width 117 height 156
paste textarea "**********"
click at [105, 141] on div ")}" at bounding box center [248, 142] width 374 height 5
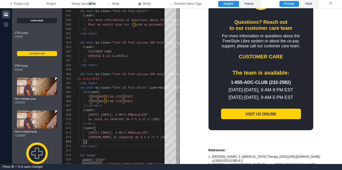
scroll to position [18, 25]
click at [114, 142] on div ")}" at bounding box center [248, 142] width 374 height 5
click at [251, 4] on label "French" at bounding box center [249, 4] width 21 height 6
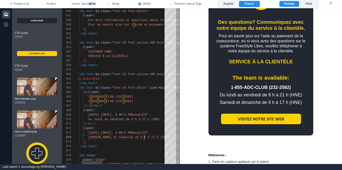
scroll to position [14, 83]
drag, startPoint x: 144, startPoint y: 137, endPoint x: 138, endPoint y: 143, distance: 8.5
click at [144, 137] on div "954 955 956 957 958 959 960 961 962 963 976 977 978 979 953 952 951 950 949 948…" at bounding box center [120, 86] width 117 height 156
drag, startPoint x: 143, startPoint y: 119, endPoint x: 142, endPoint y: 122, distance: 3.4
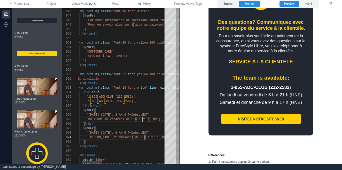
click at [143, 119] on span "`Du lundi au vendredi de 8 h à 21 h (HNE)`" at bounding box center [125, 120] width 76 height 4
click at [136, 138] on span "`[PERSON_NAME] et dimanche de 9 h à 17 h (HNE)`" at bounding box center [129, 138] width 85 height 4
click at [136, 118] on span "`Du lundi au vendredi de 8 h à 21 h (HNE)`" at bounding box center [125, 120] width 76 height 4
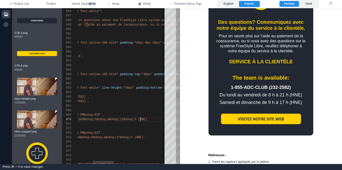
scroll to position [41, 127]
click at [140, 118] on span "8&nbsp;h&nbsp;à&nbsp;21&nbsp;h (HNE)`" at bounding box center [115, 120] width 67 height 4
drag, startPoint x: 137, startPoint y: 137, endPoint x: 157, endPoint y: 133, distance: 20.7
click at [137, 137] on span "9&nbsp;h&nbsp;à&nbsp;17&nbsp;h (HNE)`" at bounding box center [112, 138] width 67 height 4
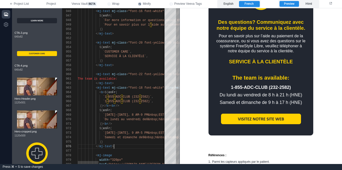
drag, startPoint x: 130, startPoint y: 147, endPoint x: 134, endPoint y: 146, distance: 4.4
click at [130, 147] on div "</ mj-text >" at bounding box center [265, 146] width 374 height 5
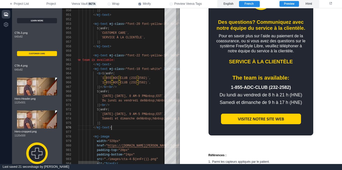
click at [96, 59] on span "The team is available:" at bounding box center [95, 60] width 40 height 4
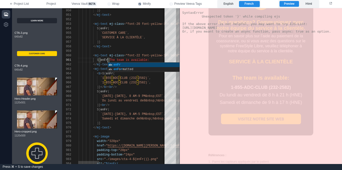
scroll to position [0, 34]
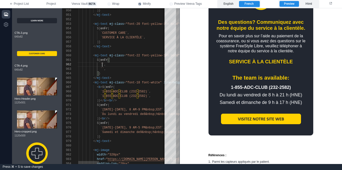
paste textarea "**********"
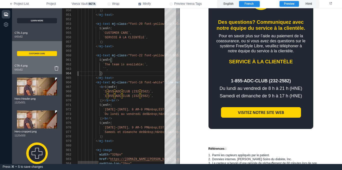
scroll to position [14, 0]
paste textarea "**********"
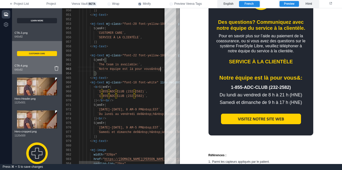
scroll to position [9, 90]
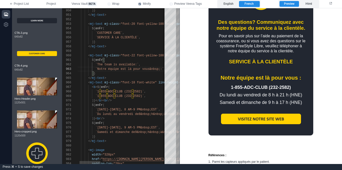
click at [146, 74] on div ")}" at bounding box center [257, 73] width 374 height 5
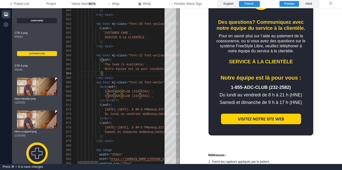
click at [140, 78] on div "</ mj-text >" at bounding box center [265, 78] width 374 height 5
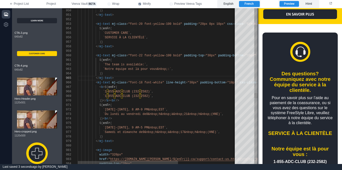
scroll to position [938, 0]
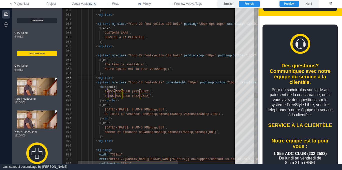
drag, startPoint x: 180, startPoint y: 94, endPoint x: 259, endPoint y: 89, distance: 79.4
click at [259, 89] on span at bounding box center [258, 86] width 3 height 156
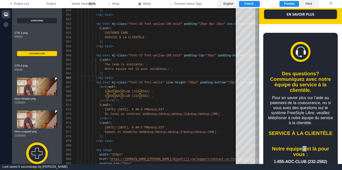
drag, startPoint x: 302, startPoint y: 144, endPoint x: 299, endPoint y: 144, distance: 3.3
click at [300, 146] on div "Notre équipe est là pour vous :" at bounding box center [300, 151] width 67 height 11
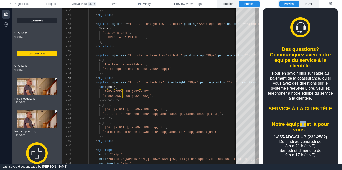
scroll to position [970, 0]
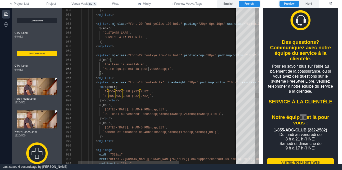
drag, startPoint x: 149, startPoint y: 70, endPoint x: 155, endPoint y: 69, distance: 6.3
click at [149, 70] on span "`Notre équipe est là pour vous&nbsp;:`" at bounding box center [137, 69] width 69 height 4
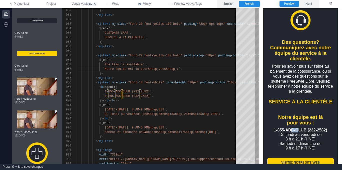
drag, startPoint x: 296, startPoint y: 126, endPoint x: 289, endPoint y: 126, distance: 6.8
click at [289, 128] on b "1‑855‑ADC‑CLUB (232‑2582)" at bounding box center [300, 130] width 53 height 4
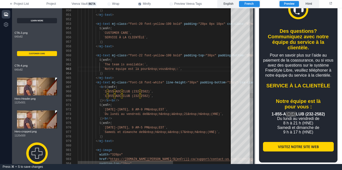
scroll to position [974, 0]
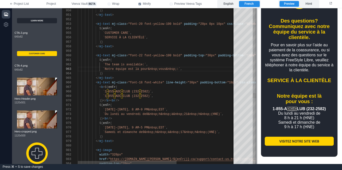
drag, startPoint x: 259, startPoint y: 120, endPoint x: 256, endPoint y: 53, distance: 67.6
click at [256, 121] on span at bounding box center [256, 86] width 3 height 156
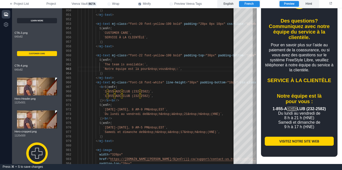
drag, startPoint x: 229, startPoint y: 4, endPoint x: 253, endPoint y: 27, distance: 33.4
click at [229, 5] on label "English" at bounding box center [228, 4] width 21 height 6
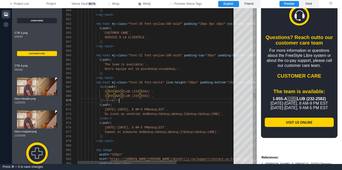
scroll to position [41, 42]
click at [142, 101] on div ")}</ b >< br />" at bounding box center [203, 100] width 251 height 5
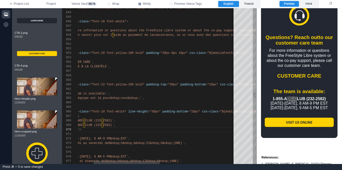
click at [182, 52] on span ""20px 0px 10px"" at bounding box center [174, 53] width 27 height 4
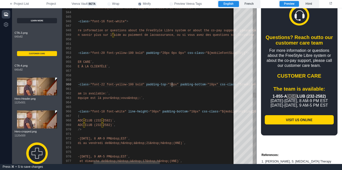
click at [172, 84] on div "954 955 956 957 958 959 960 961 965 966 953 952 951 950 967 968 970 969 971 972…" at bounding box center [159, 86] width 194 height 156
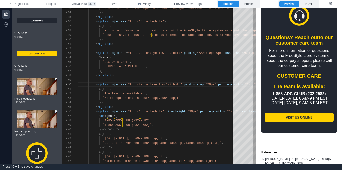
drag, startPoint x: 258, startPoint y: 73, endPoint x: 254, endPoint y: 73, distance: 4.0
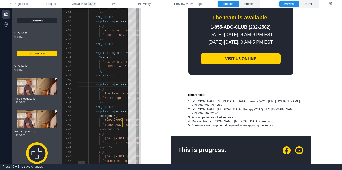
drag, startPoint x: 257, startPoint y: 72, endPoint x: 143, endPoint y: 77, distance: 113.7
click at [141, 77] on span at bounding box center [139, 86] width 3 height 156
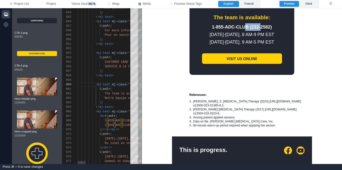
drag, startPoint x: 251, startPoint y: 29, endPoint x: 240, endPoint y: 30, distance: 11.1
click at [241, 30] on div "1‑855‑ADC‑CLUB (232‑2582) [DATE]‑[DATE], 8 AM‑9 PM EST [DATE]‑[DATE], 9 AM‑5 PM…" at bounding box center [242, 34] width 90 height 23
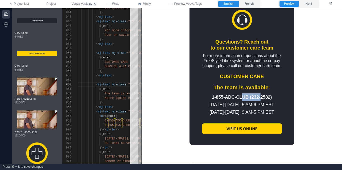
scroll to position [733, 0]
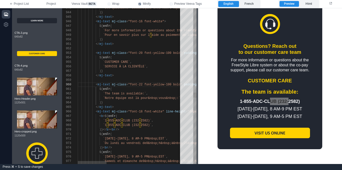
drag, startPoint x: 141, startPoint y: 74, endPoint x: 198, endPoint y: 68, distance: 56.8
click at [198, 68] on span at bounding box center [197, 86] width 3 height 156
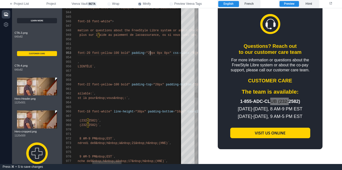
click at [151, 53] on span ""20px 0px 0px"" at bounding box center [158, 53] width 25 height 4
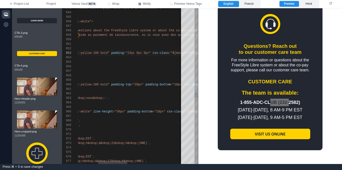
click at [139, 84] on span ""20px"" at bounding box center [138, 85] width 11 height 4
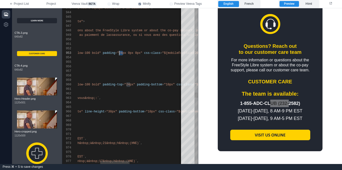
scroll to position [9, 123]
drag, startPoint x: 123, startPoint y: 52, endPoint x: 120, endPoint y: 52, distance: 3.0
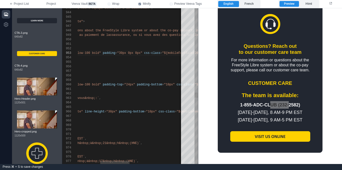
click at [131, 84] on span ""24px"" at bounding box center [129, 85] width 11 height 4
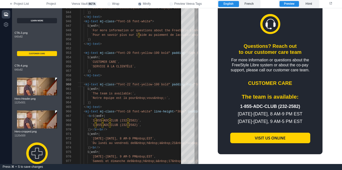
click at [244, 93] on td "The team is available:" at bounding box center [271, 94] width 90 height 17
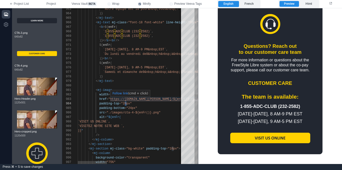
scroll to position [14, 49]
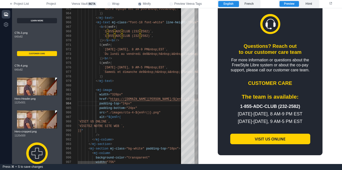
click at [154, 104] on div "padding-top = "24px"" at bounding box center [265, 103] width 374 height 5
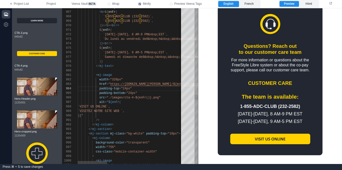
click at [152, 108] on div "`VISIT US ONLINE`," at bounding box center [265, 106] width 374 height 5
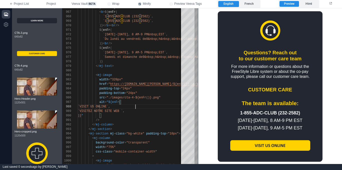
scroll to position [724, 0]
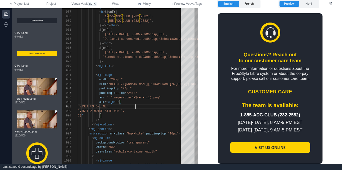
drag, startPoint x: 245, startPoint y: 4, endPoint x: 243, endPoint y: 7, distance: 3.6
click at [245, 4] on label "French" at bounding box center [249, 4] width 21 height 6
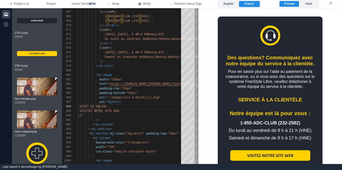
scroll to position [781, 0]
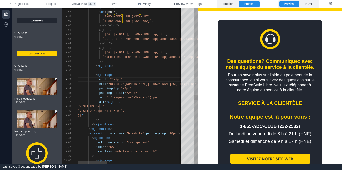
click at [149, 79] on div "width = "320px"" at bounding box center [265, 79] width 374 height 5
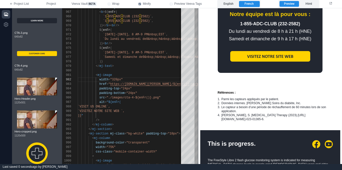
scroll to position [885, 0]
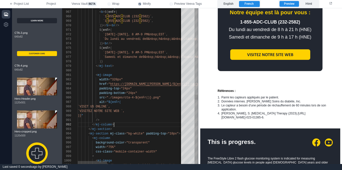
click at [138, 122] on div "</ mj-column >" at bounding box center [265, 124] width 374 height 5
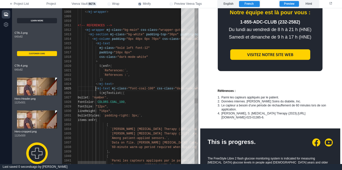
click at [96, 89] on span "<" at bounding box center [97, 89] width 2 height 4
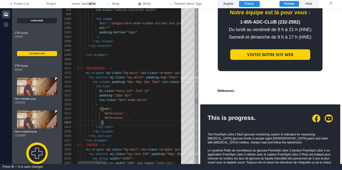
scroll to position [5, 36]
paste textarea "**********"
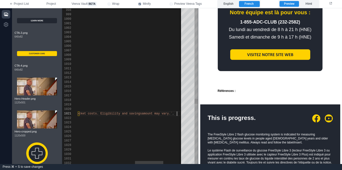
scroll to position [0, 25]
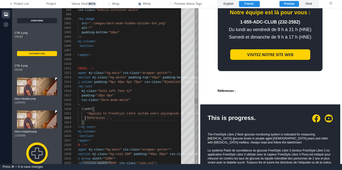
click at [131, 97] on div "padding = "10px 0px"" at bounding box center [254, 95] width 389 height 5
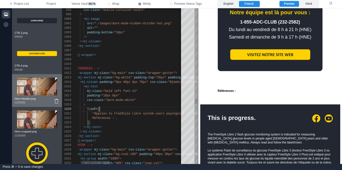
scroll to position [0, 54]
paste textarea "**********"
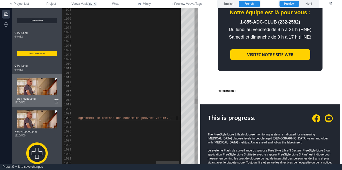
scroll to position [5, 459]
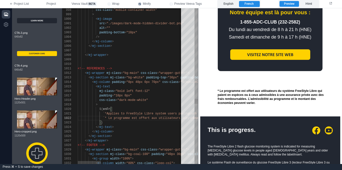
click at [139, 105] on div ">" at bounding box center [316, 104] width 476 height 5
click at [139, 97] on div "padding = "10px 0px"" at bounding box center [316, 95] width 476 height 5
click at [131, 91] on span ""bold left font-12"" at bounding box center [133, 91] width 34 height 4
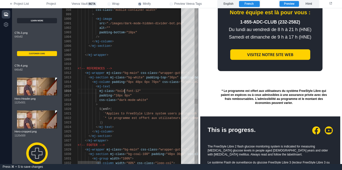
click at [122, 91] on span ""bold font-12"" at bounding box center [128, 91] width 25 height 4
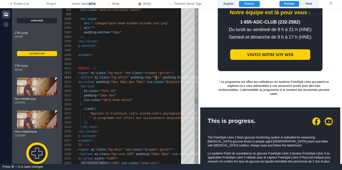
scroll to position [9, 96]
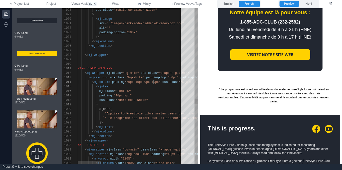
click at [154, 83] on span ""0px 40px 0px 70px"" at bounding box center [143, 82] width 34 height 4
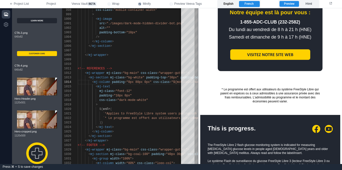
click at [228, 5] on label "English" at bounding box center [228, 4] width 21 height 6
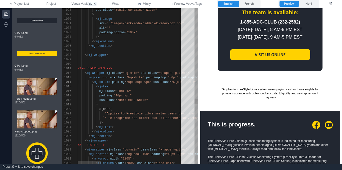
click at [146, 108] on div "${ enFr (" at bounding box center [316, 109] width 476 height 5
click at [138, 83] on span ""0px 80px 0px"" at bounding box center [138, 82] width 25 height 4
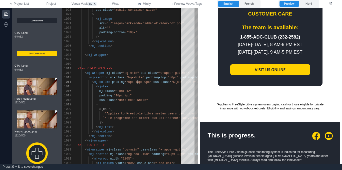
scroll to position [819, 0]
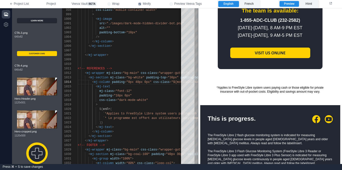
click at [247, 98] on td "*Applies to FreeStyle Libre system users paying cash or those eligible for priv…" at bounding box center [270, 90] width 140 height 30
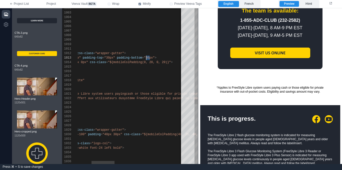
drag, startPoint x: 149, startPoint y: 57, endPoint x: 146, endPoint y: 56, distance: 3.5
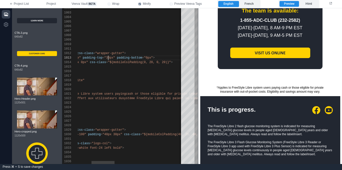
click at [108, 57] on span ""30px"" at bounding box center [109, 58] width 11 height 4
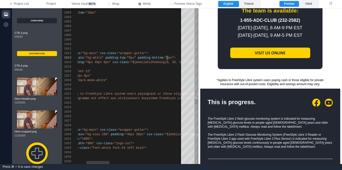
click at [168, 57] on span ""0px"" at bounding box center [169, 58] width 9 height 4
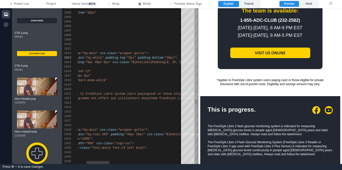
click at [129, 58] on div "1025 1026 1027 1028 1029 1030 1031 1024 1023 1022 1021 1020 1019 1018 1017 1016…" at bounding box center [130, 86] width 136 height 156
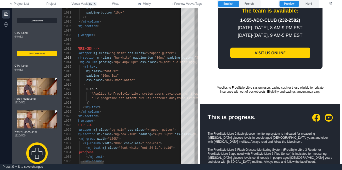
click at [140, 84] on div ">" at bounding box center [303, 85] width 476 height 5
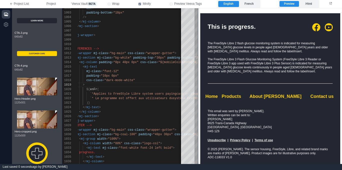
scroll to position [909, 0]
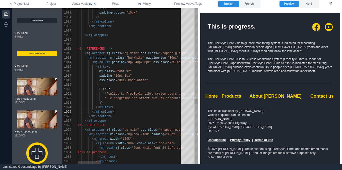
click at [136, 113] on div "</ mj-column >" at bounding box center [316, 112] width 476 height 5
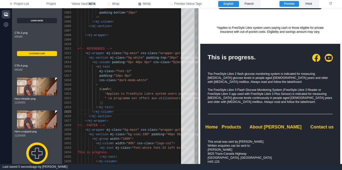
scroll to position [867, 0]
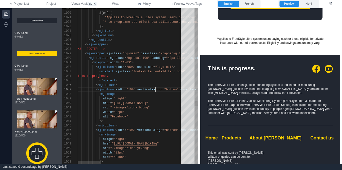
click at [156, 89] on span "vertical-align" at bounding box center [149, 90] width 25 height 4
click at [149, 83] on div "</ mj-column >" at bounding box center [316, 85] width 476 height 5
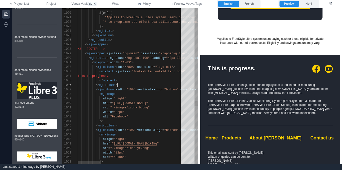
scroll to position [743, 0]
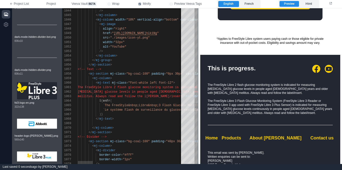
click at [145, 98] on span "mellitus. Always read and follow the l" at bounding box center [112, 97] width 69 height 4
click at [143, 96] on span "mellitus. Always read and follow the l" at bounding box center [112, 97] width 69 height 4
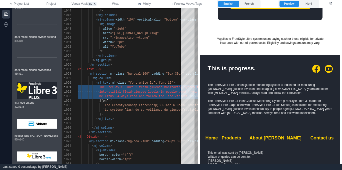
scroll to position [0, 0]
drag, startPoint x: 171, startPoint y: 97, endPoint x: 63, endPoint y: 86, distance: 108.6
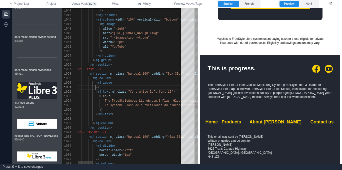
scroll to position [5, 18]
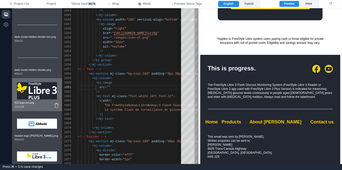
click at [36, 94] on img at bounding box center [37, 91] width 40 height 20
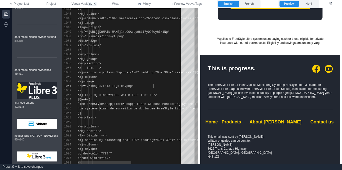
scroll to position [0, 76]
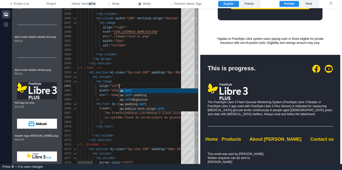
scroll to position [0, 43]
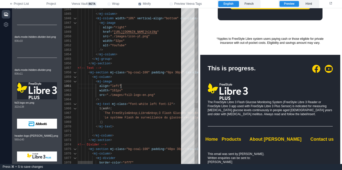
click at [109, 97] on div "1044 1045 1046 1047 1048 1049 1050 1051 1052 1053 1054 1055 1056 1057 1058 1059…" at bounding box center [130, 86] width 136 height 156
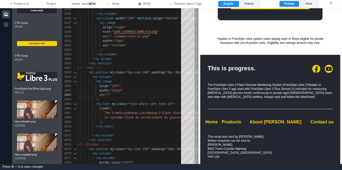
scroll to position [8, 0]
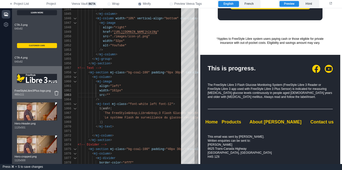
click at [41, 77] on img at bounding box center [37, 79] width 40 height 20
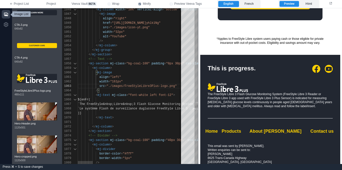
click at [7, 12] on icon "button" at bounding box center [6, 14] width 4 height 4
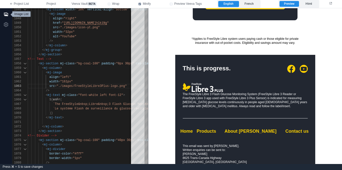
click at [5, 13] on icon "button" at bounding box center [6, 14] width 5 height 5
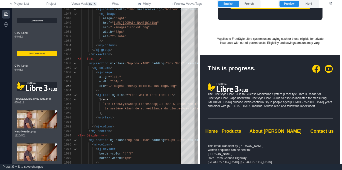
click at [5, 13] on icon "button" at bounding box center [6, 14] width 4 height 4
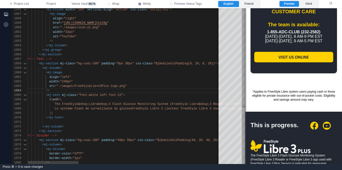
drag, startPoint x: 148, startPoint y: 84, endPoint x: 246, endPoint y: 82, distance: 97.3
click at [246, 82] on span at bounding box center [245, 86] width 3 height 156
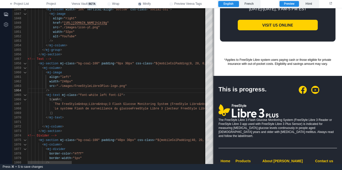
scroll to position [875, 0]
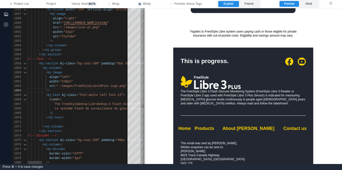
drag, startPoint x: 246, startPoint y: 82, endPoint x: 144, endPoint y: 81, distance: 101.3
click at [144, 81] on span at bounding box center [144, 86] width 3 height 156
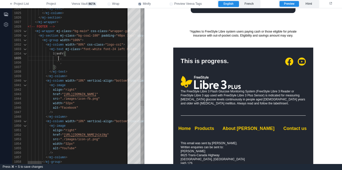
paste textarea "**********"
click at [116, 48] on div "1057 1058 1056 1055 1054 1052 1053 1049 1050 1051 1047 1048 1044 1045 1046 1042…" at bounding box center [78, 86] width 132 height 156
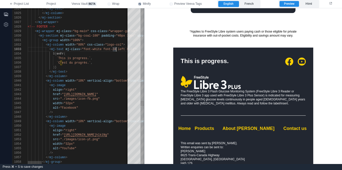
scroll to position [9, 89]
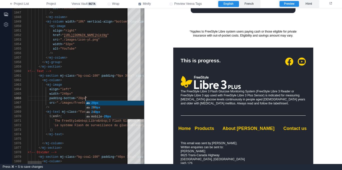
scroll to position [23, 58]
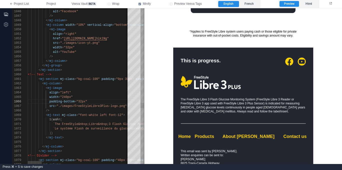
scroll to position [32, 22]
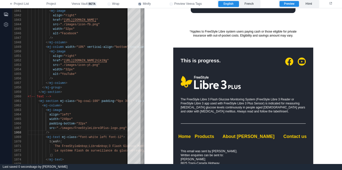
drag, startPoint x: 249, startPoint y: 5, endPoint x: 245, endPoint y: 7, distance: 4.5
click at [249, 5] on label "French" at bounding box center [249, 4] width 21 height 6
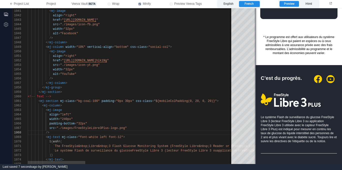
scroll to position [1027, 0]
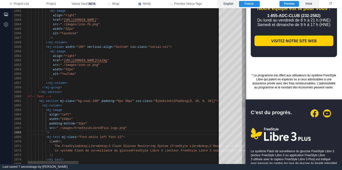
drag, startPoint x: 144, startPoint y: 52, endPoint x: 247, endPoint y: 50, distance: 102.6
click at [246, 51] on span at bounding box center [245, 86] width 3 height 156
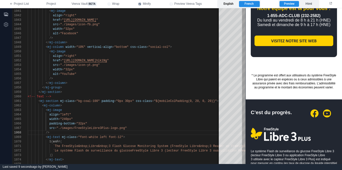
click at [226, 4] on label "English" at bounding box center [228, 4] width 21 height 6
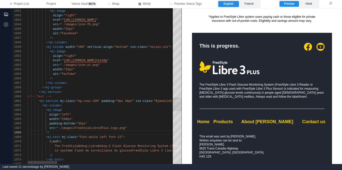
scroll to position [886, 0]
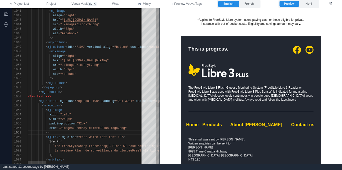
drag, startPoint x: 246, startPoint y: 122, endPoint x: 123, endPoint y: 47, distance: 144.6
click at [160, 119] on span at bounding box center [159, 86] width 3 height 156
drag, startPoint x: 210, startPoint y: 150, endPoint x: 200, endPoint y: 143, distance: 12.3
click at [201, 144] on div "This email was sent by [PERSON_NAME]. Written enquiries can be sent to: [PERSON…" at bounding box center [251, 149] width 125 height 24
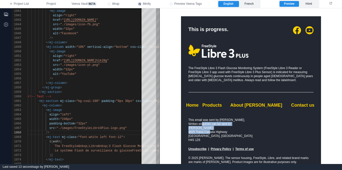
scroll to position [915, 0]
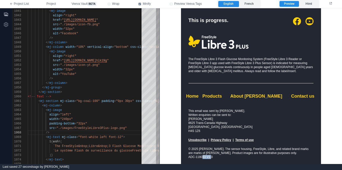
drag, startPoint x: 200, startPoint y: 156, endPoint x: 219, endPoint y: 158, distance: 19.8
click at [211, 157] on div "© 2025 [PERSON_NAME]. The sensor housing, FreeStyle, Libre, and related brand m…" at bounding box center [251, 153] width 125 height 12
drag, startPoint x: 84, startPoint y: 90, endPoint x: 88, endPoint y: 88, distance: 4.3
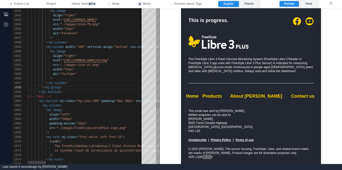
scroll to position [36, 34]
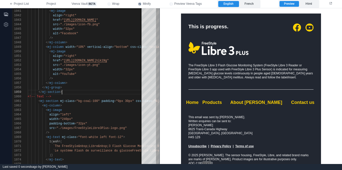
scroll to position [868, 0]
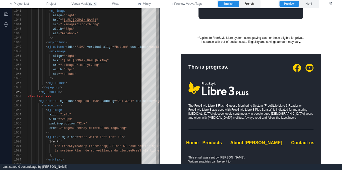
click at [249, 3] on label "French" at bounding box center [249, 4] width 21 height 6
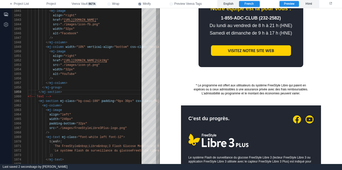
scroll to position [887, 0]
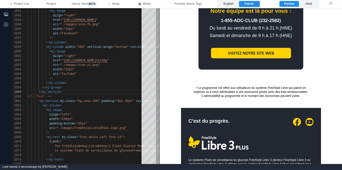
click at [227, 85] on td "* Le programme est offert aux utilisateurs du système FreeStyle Libre qui paien…" at bounding box center [251, 91] width 120 height 17
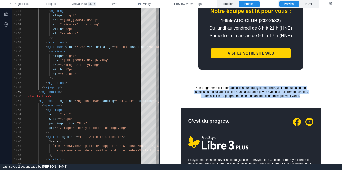
drag, startPoint x: 231, startPoint y: 90, endPoint x: 267, endPoint y: 101, distance: 38.2
click at [257, 99] on td "* Le programme est offert aux utilisateurs du système FreeStyle Libre qui paien…" at bounding box center [251, 91] width 120 height 17
drag, startPoint x: 268, startPoint y: 97, endPoint x: 260, endPoint y: 92, distance: 9.0
click at [268, 97] on div "* Le programme est offert aux utilisateurs du système FreeStyle Libre qui paien…" at bounding box center [251, 92] width 120 height 12
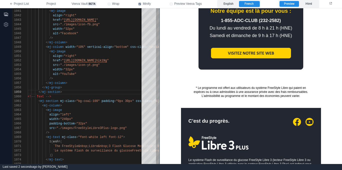
drag, startPoint x: 241, startPoint y: 79, endPoint x: 227, endPoint y: 80, distance: 13.6
click at [227, 80] on td "* Le programme est offert aux utilisateurs du système FreeStyle Libre qui paien…" at bounding box center [251, 92] width 140 height 32
drag, startPoint x: 228, startPoint y: 74, endPoint x: 212, endPoint y: 75, distance: 15.6
drag, startPoint x: 212, startPoint y: 71, endPoint x: 207, endPoint y: 76, distance: 7.1
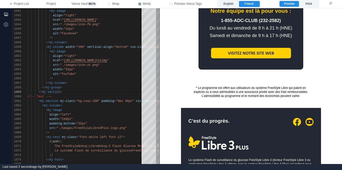
click at [209, 76] on td at bounding box center [251, 72] width 140 height 6
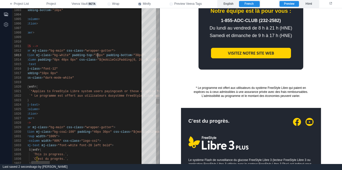
drag, startPoint x: 98, startPoint y: 54, endPoint x: 102, endPoint y: 53, distance: 4.7
click at [98, 54] on div "1037 1036 1035 1034 1033 1032 1031 1030 1027 1028 1029 1025 1026 1024 1023 1022…" at bounding box center [85, 86] width 147 height 156
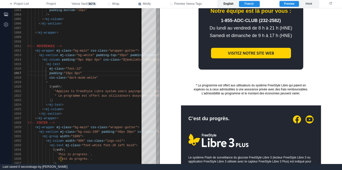
type textarea "**********"
click at [229, 4] on label "English" at bounding box center [228, 4] width 21 height 6
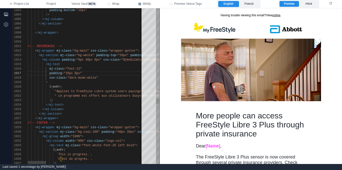
scroll to position [32, 71]
drag, startPoint x: 50, startPoint y: 4, endPoint x: 56, endPoint y: 29, distance: 26.3
click at [50, 4] on span "Project" at bounding box center [52, 4] width 10 height 5
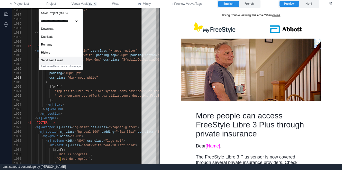
click at [62, 60] on div "Send Test Email" at bounding box center [60, 61] width 43 height 8
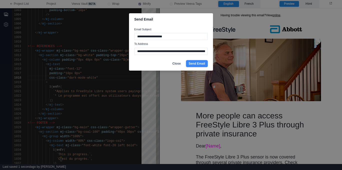
click at [194, 63] on button "Send Email" at bounding box center [197, 63] width 22 height 7
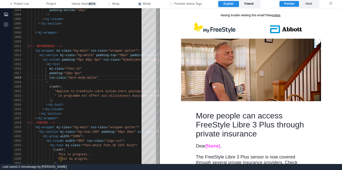
click at [250, 4] on label "French" at bounding box center [249, 4] width 21 height 6
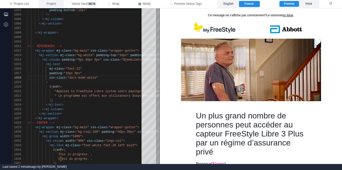
click at [51, 5] on span "Project" at bounding box center [52, 4] width 10 height 5
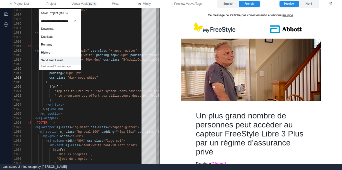
click at [64, 58] on div "Send Test Email" at bounding box center [60, 61] width 42 height 8
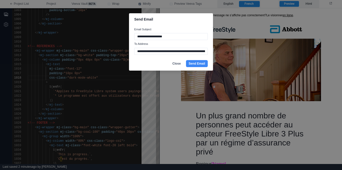
drag, startPoint x: 154, startPoint y: 36, endPoint x: 203, endPoint y: 36, distance: 48.8
click at [203, 36] on input "**********" at bounding box center [171, 36] width 74 height 7
type input "**********"
click at [199, 63] on button "Send Email" at bounding box center [197, 63] width 22 height 7
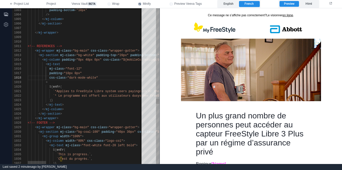
scroll to position [36, 0]
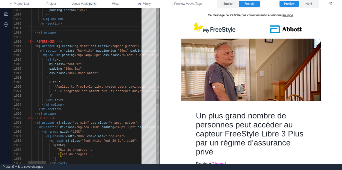
scroll to position [23, 34]
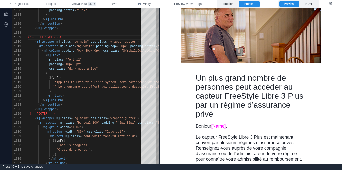
scroll to position [0, 0]
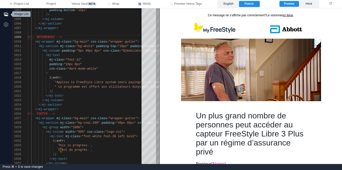
click at [9, 15] on button "button" at bounding box center [6, 14] width 9 height 9
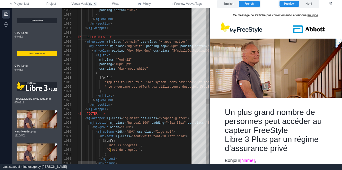
type textarea "**********"
